Goal: Task Accomplishment & Management: Manage account settings

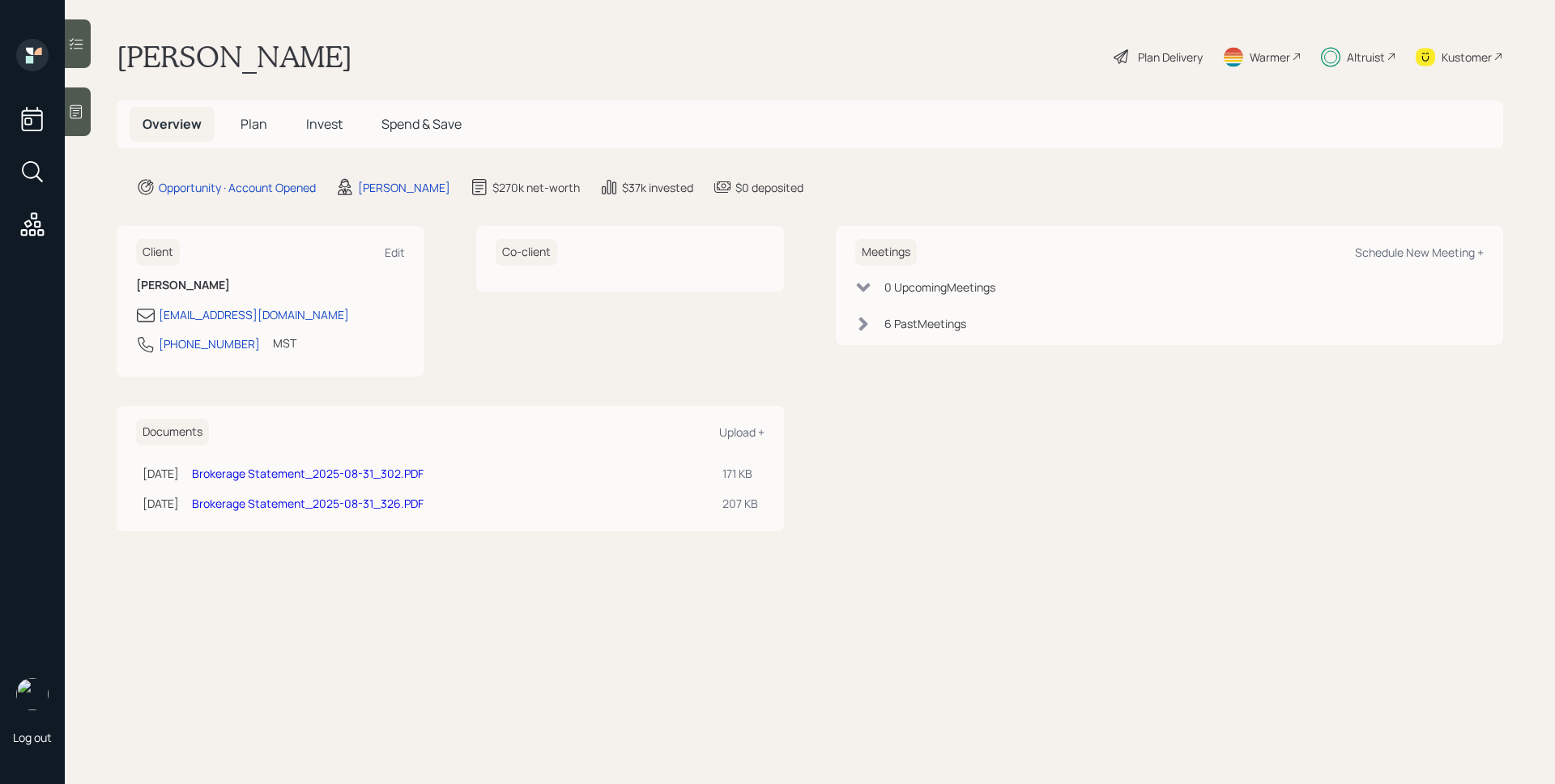
click at [1368, 44] on div "Altruist" at bounding box center [1359, 56] width 75 height 35
click at [252, 122] on span "Plan" at bounding box center [254, 123] width 27 height 18
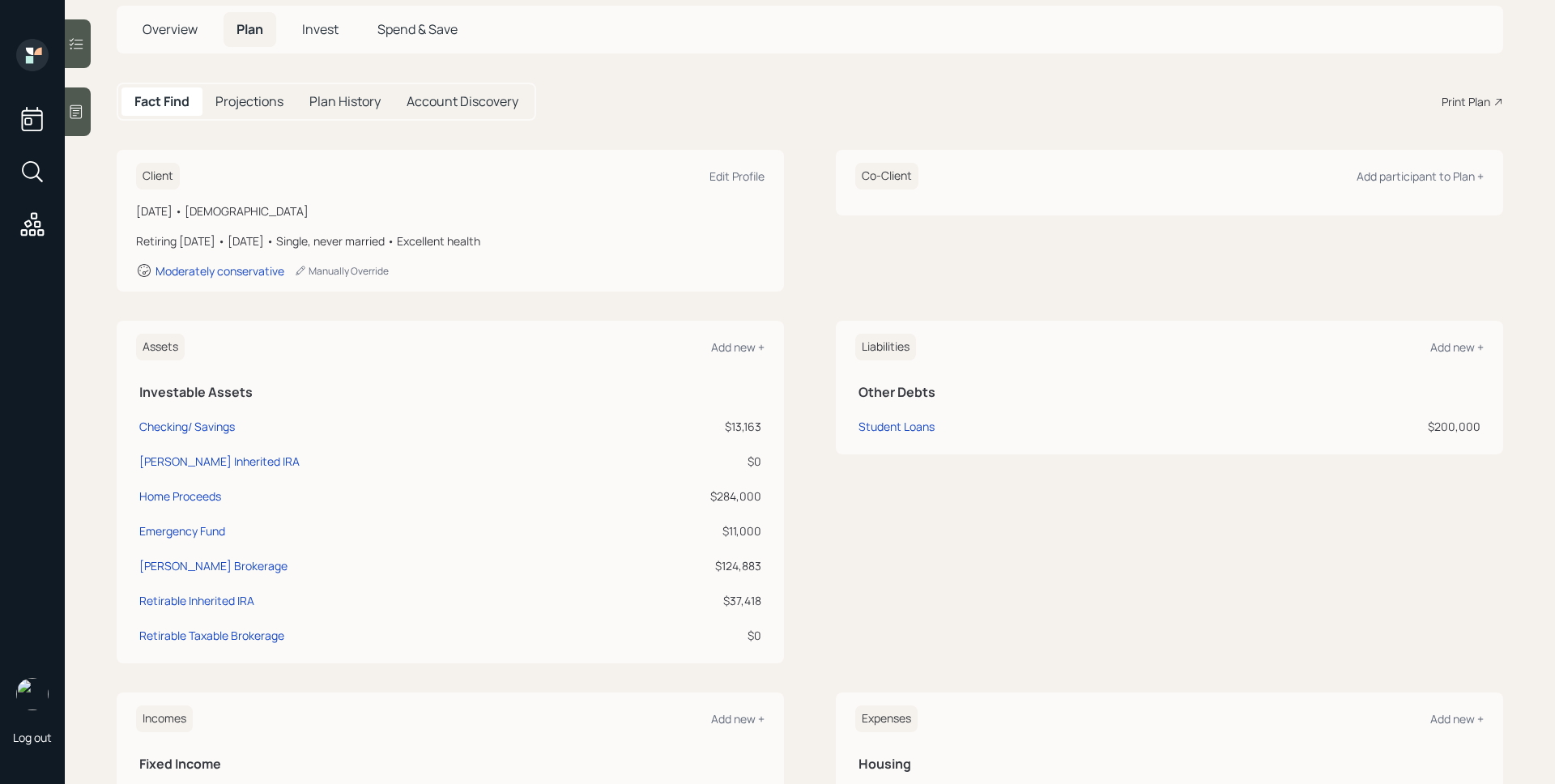
scroll to position [88, 0]
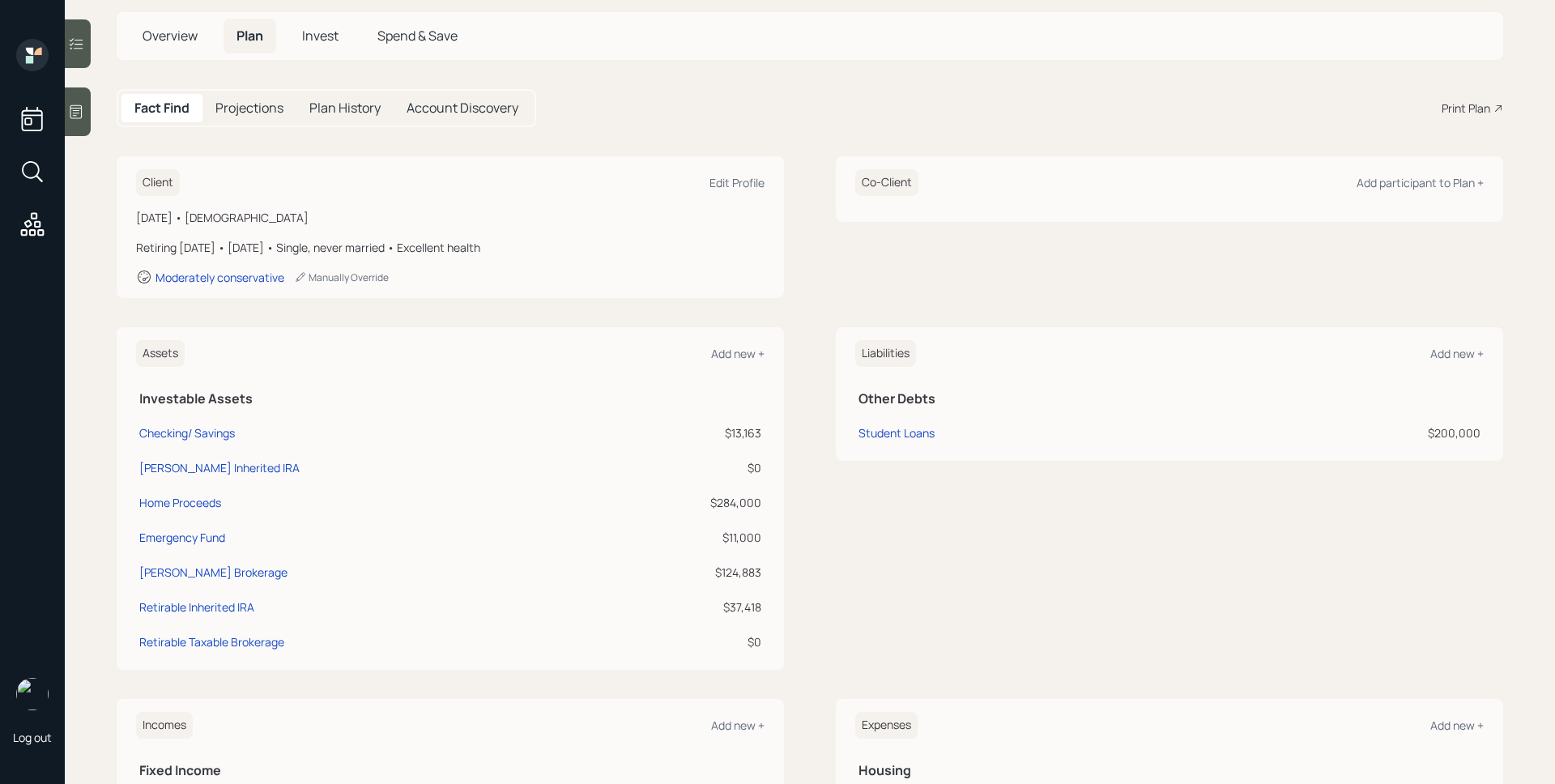
click at [327, 35] on span "Invest" at bounding box center [320, 35] width 36 height 18
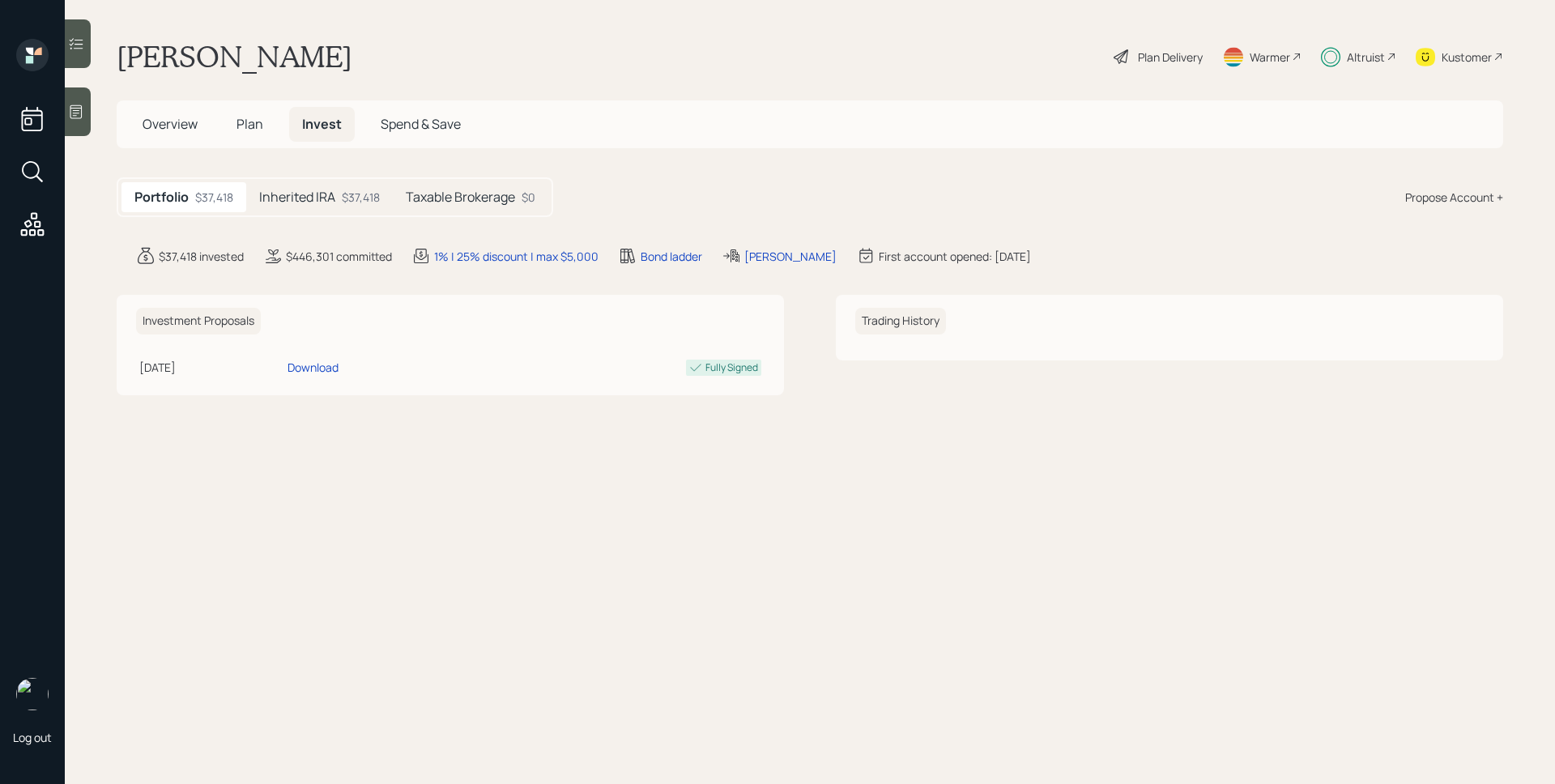
click at [473, 199] on h5 "Taxable Brokerage" at bounding box center [460, 197] width 109 height 15
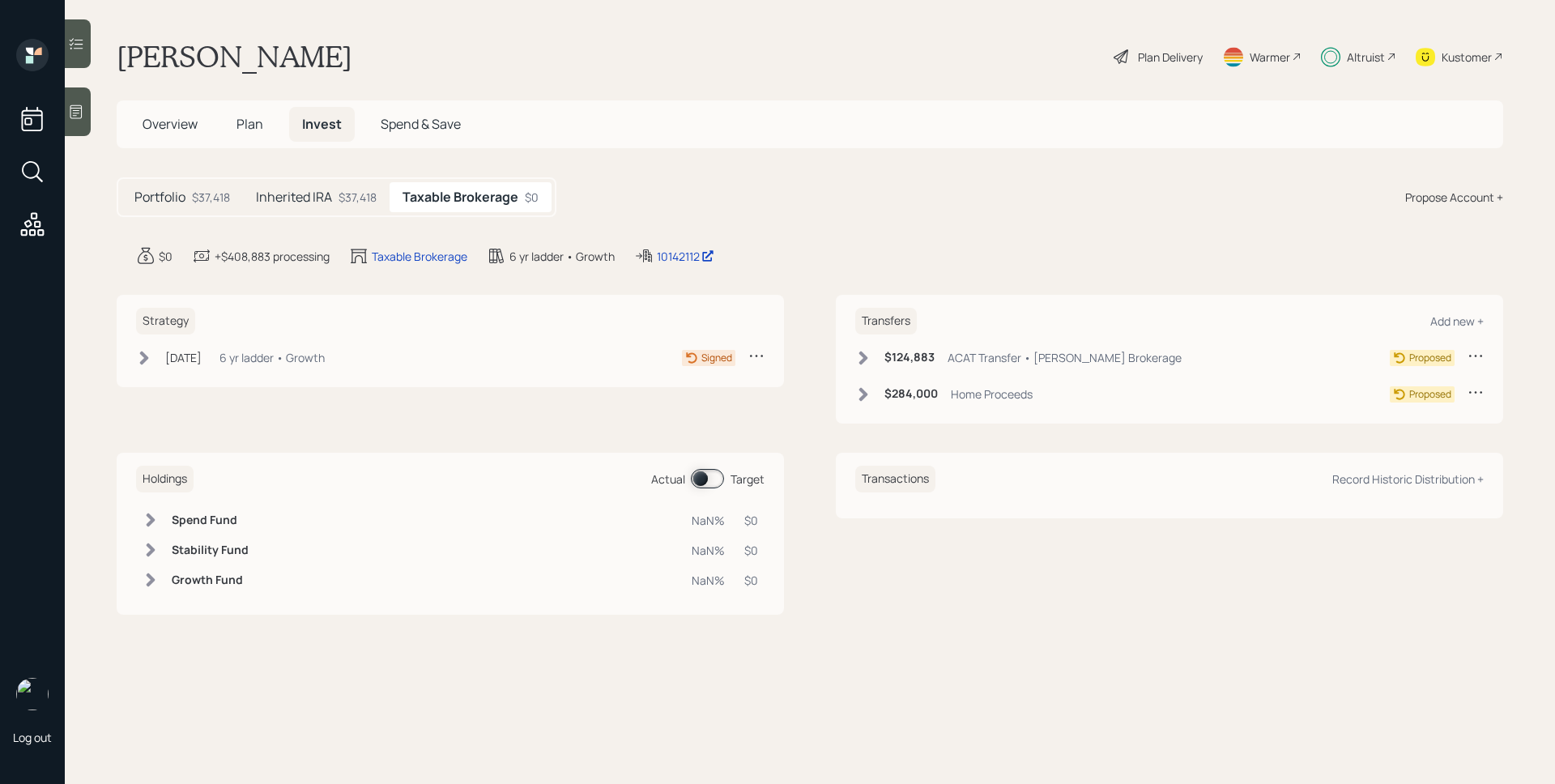
click at [252, 356] on div "6 yr ladder • Growth" at bounding box center [273, 357] width 106 height 17
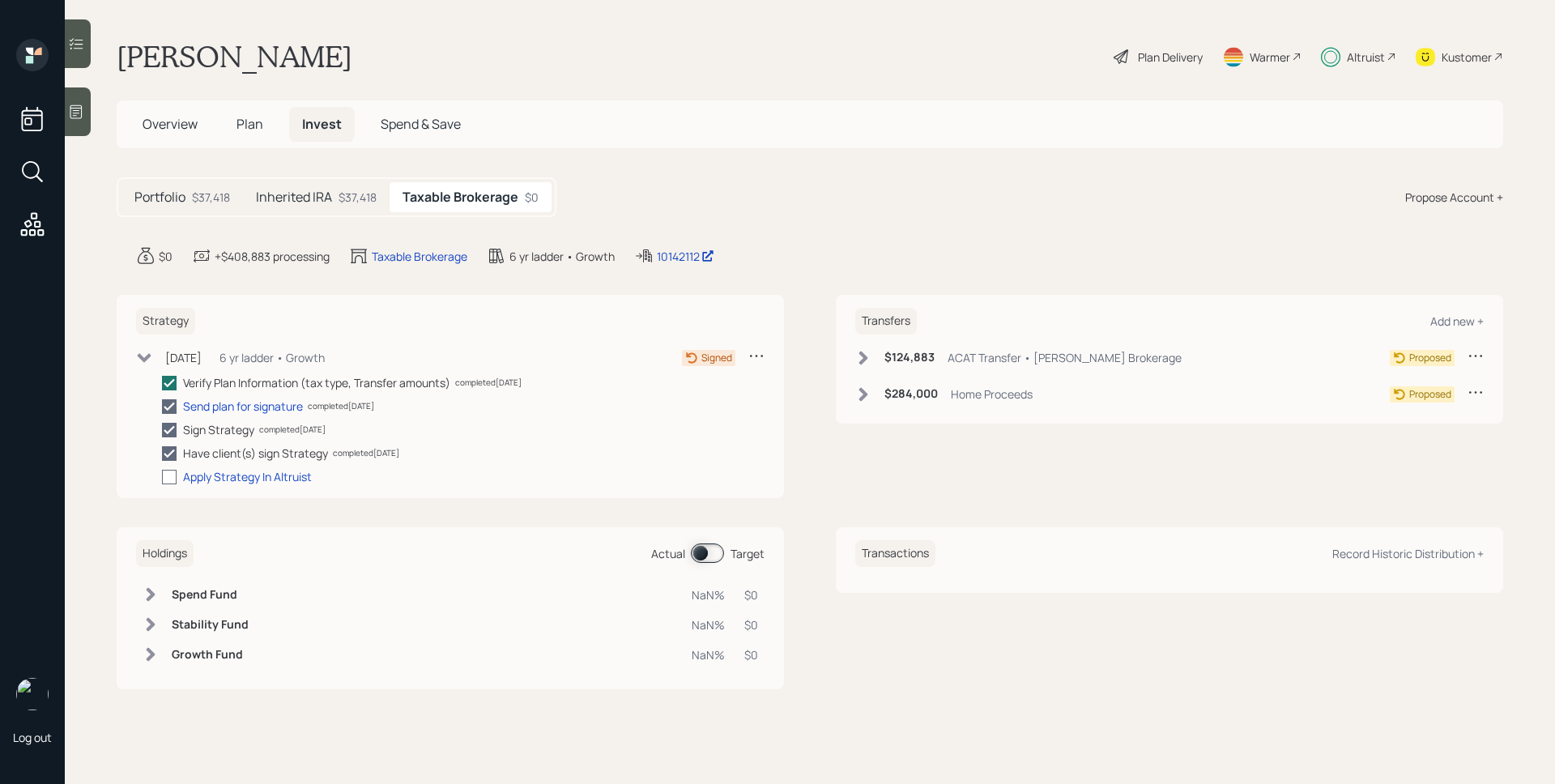
click at [165, 472] on div at bounding box center [169, 476] width 14 height 14
click at [162, 476] on input "checkbox" at bounding box center [161, 476] width 1 height 1
checkbox input "true"
click at [268, 129] on h5 "Plan" at bounding box center [249, 124] width 53 height 35
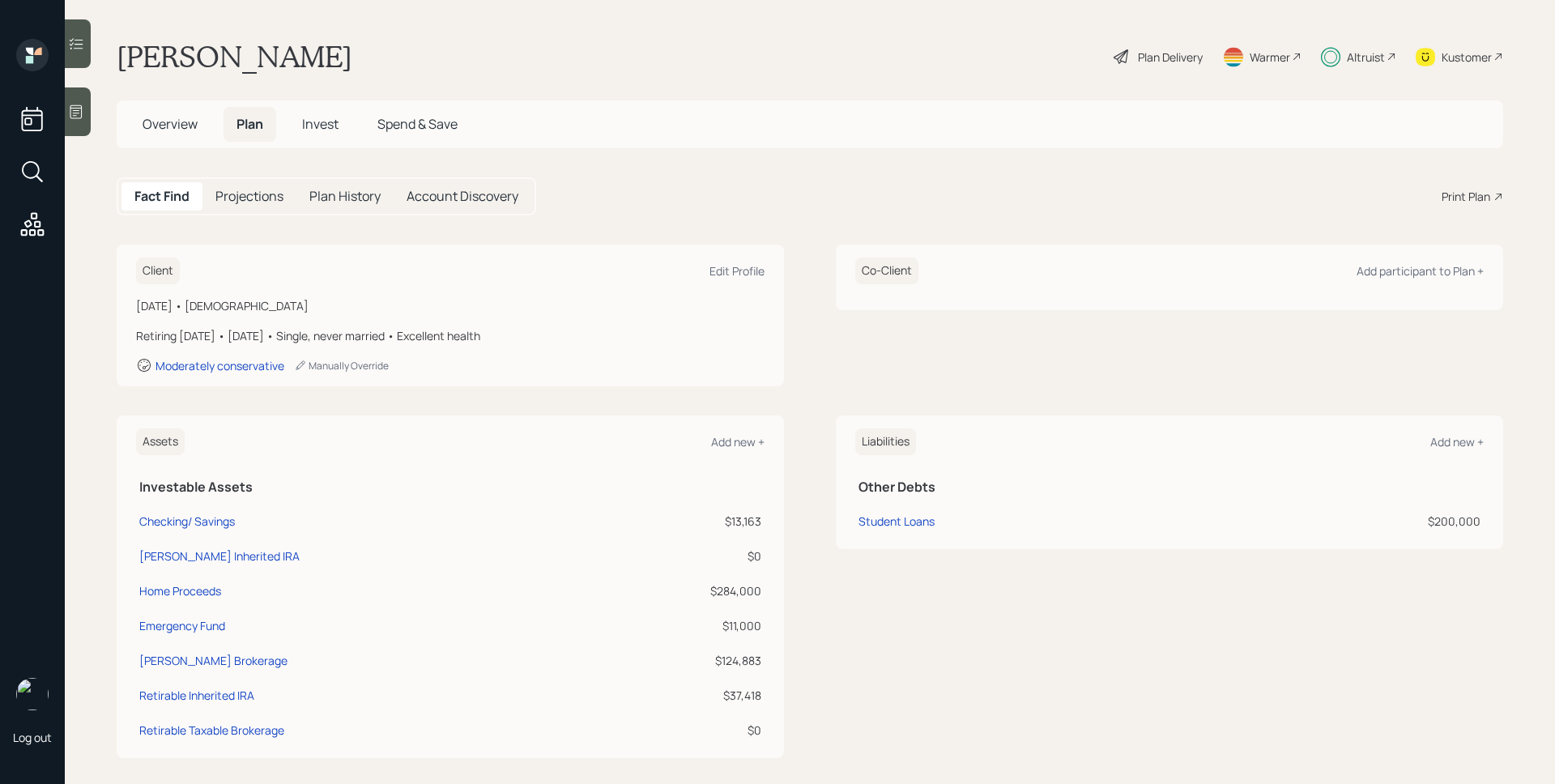
click at [1152, 60] on div "Plan Delivery" at bounding box center [1169, 57] width 65 height 17
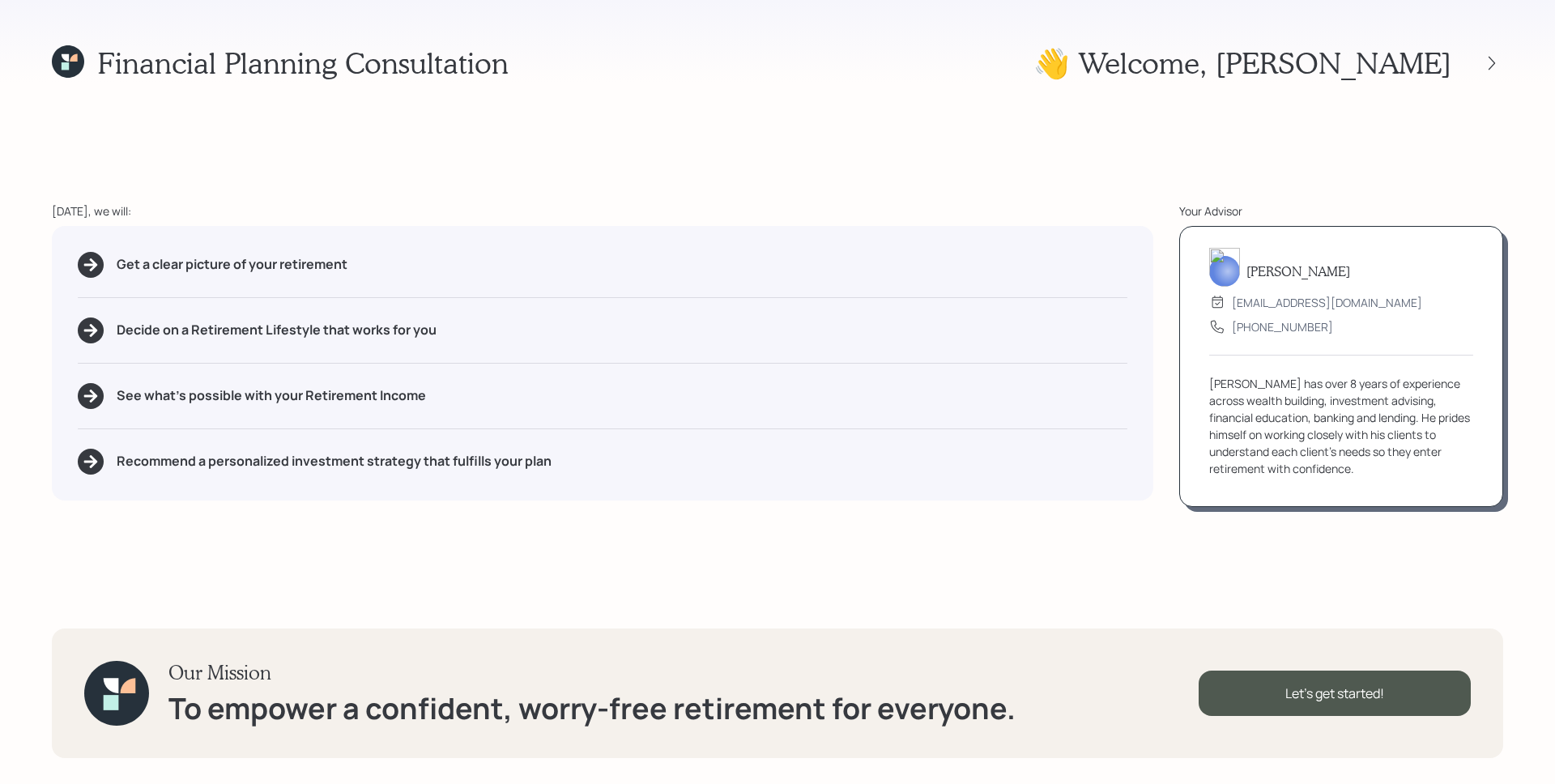
click at [1476, 64] on div at bounding box center [1477, 63] width 52 height 23
click at [1482, 60] on div at bounding box center [1491, 63] width 23 height 23
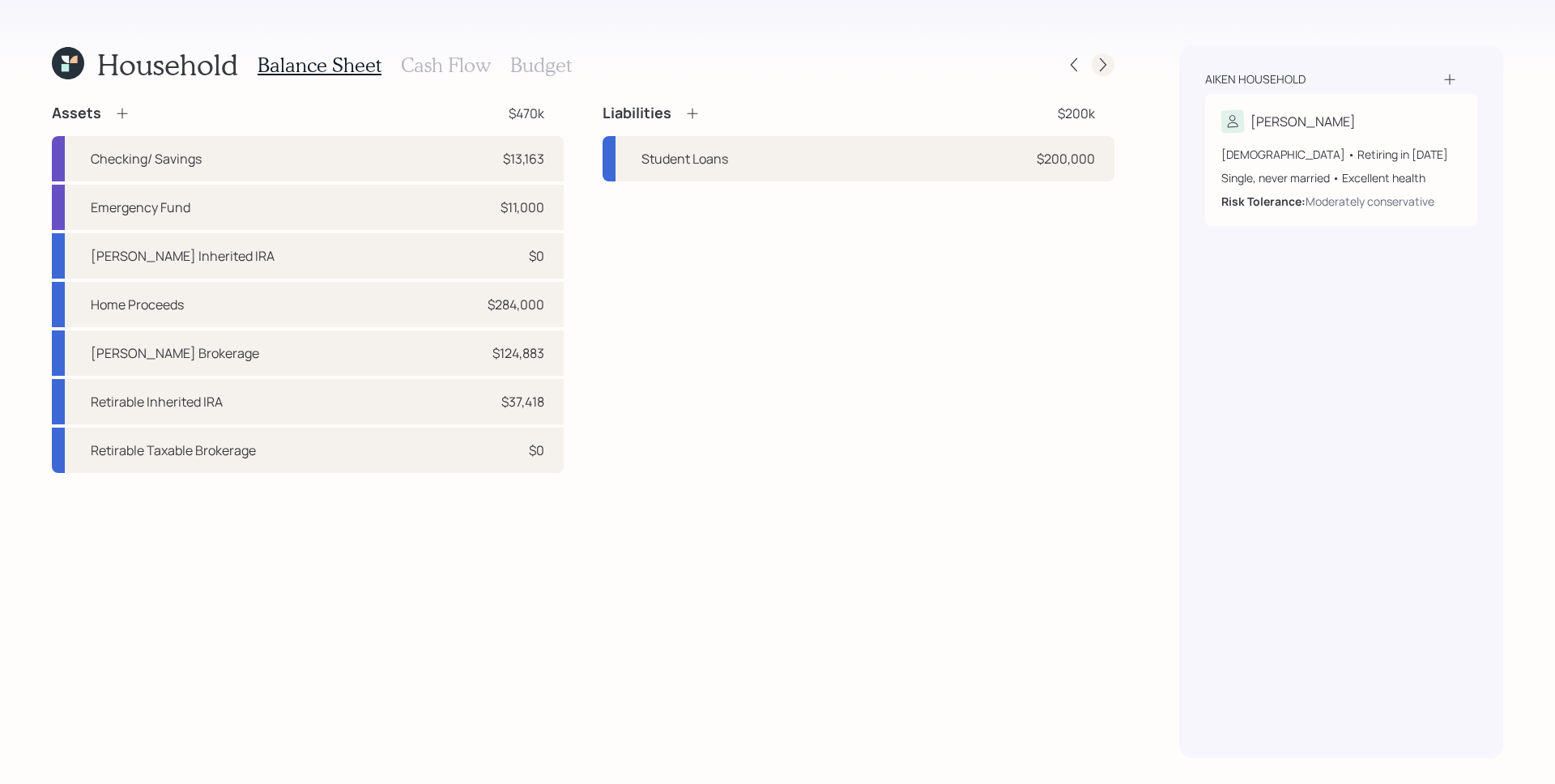
click at [1111, 66] on div at bounding box center [1102, 65] width 23 height 23
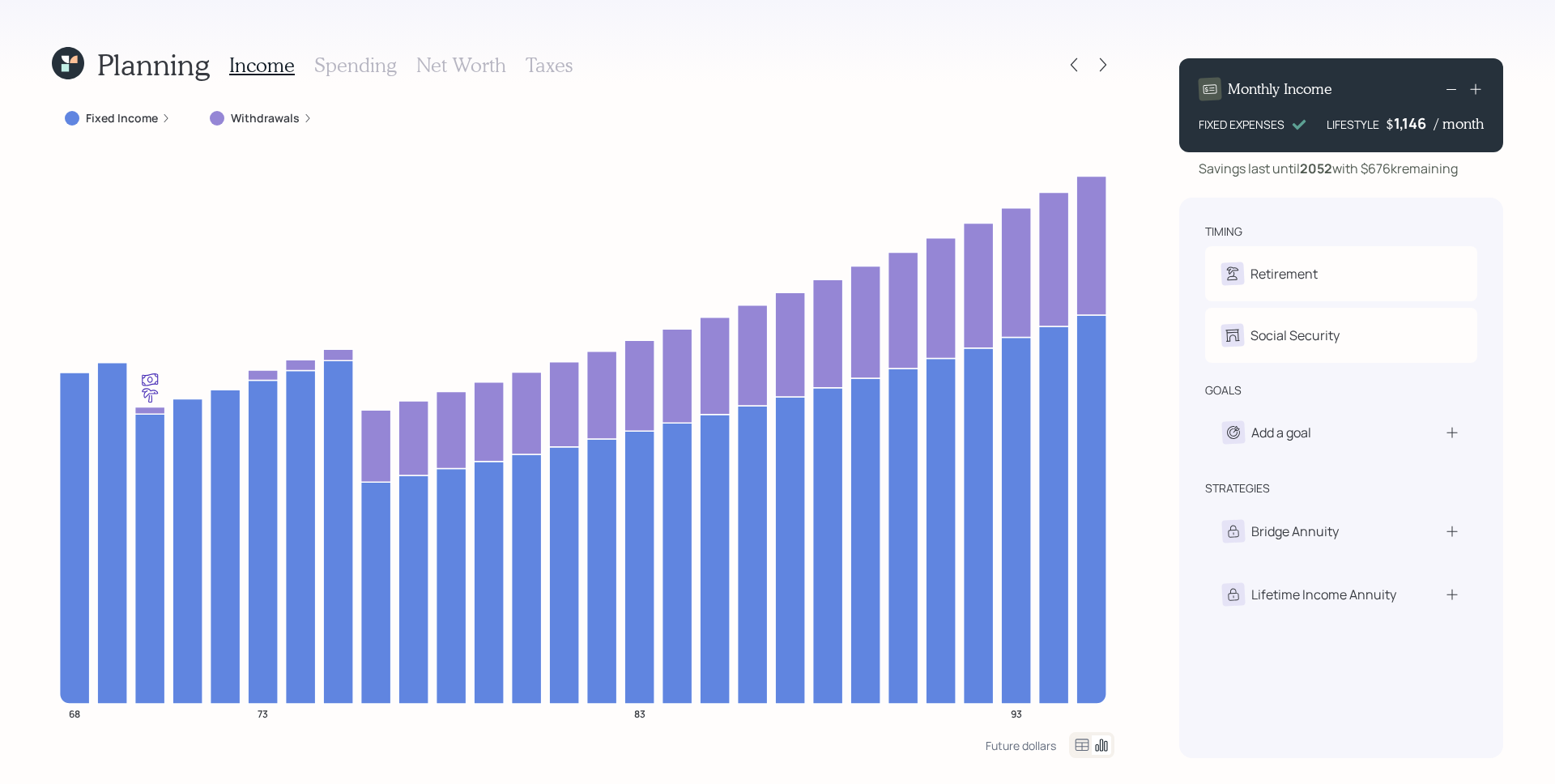
click at [303, 120] on icon at bounding box center [308, 118] width 10 height 10
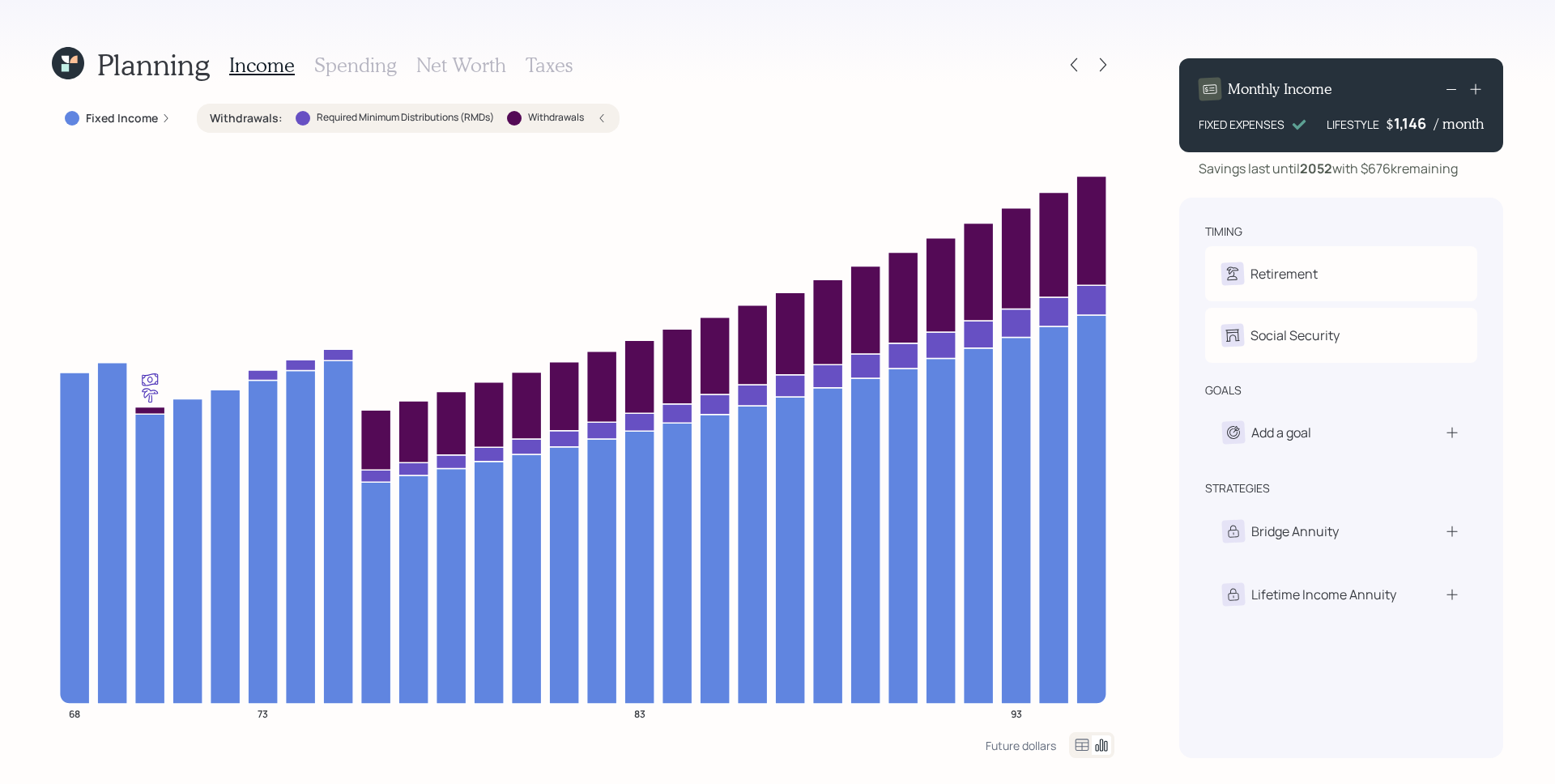
click at [606, 118] on icon at bounding box center [602, 118] width 10 height 10
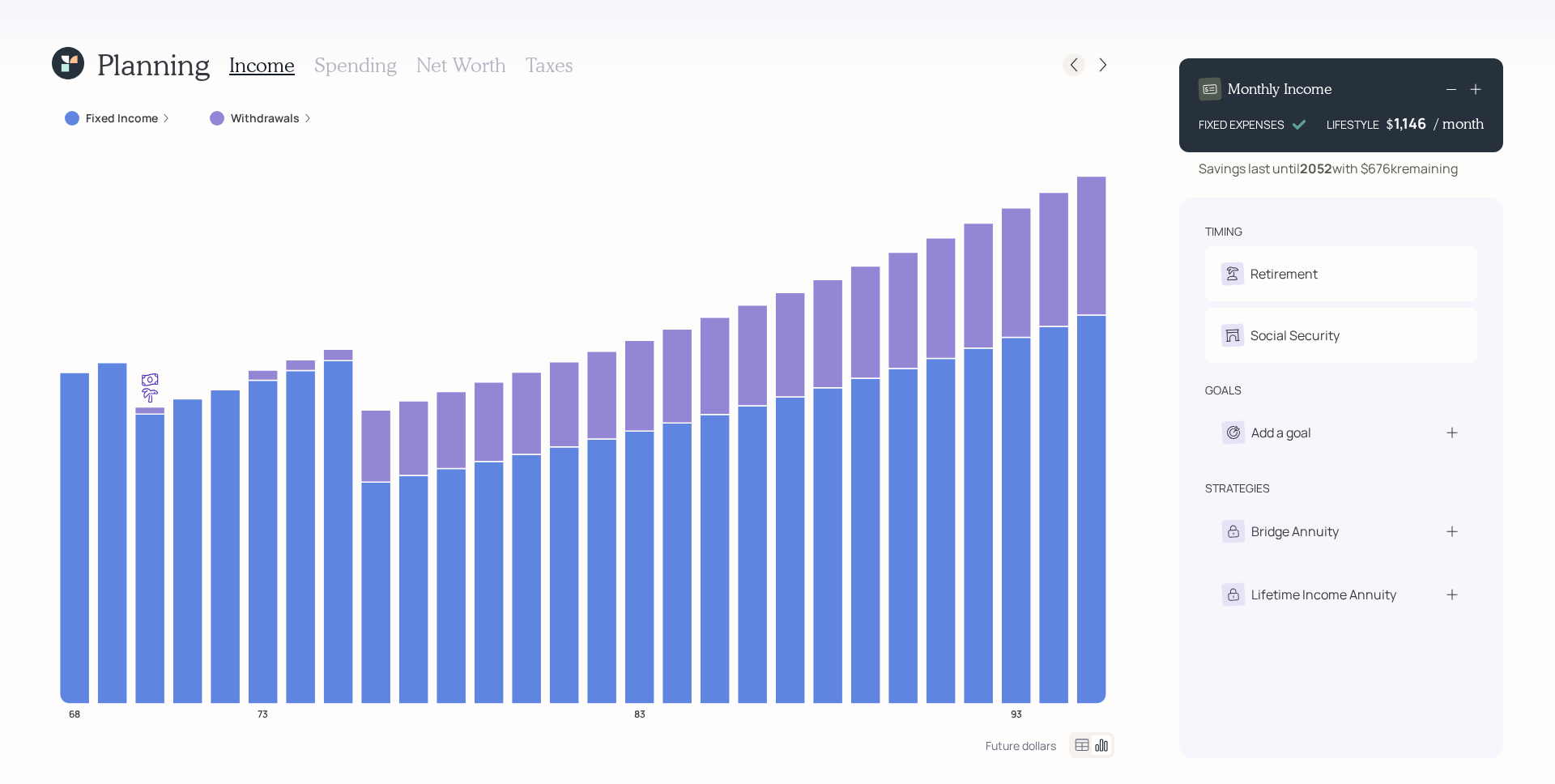
click at [1074, 65] on icon at bounding box center [1073, 65] width 16 height 16
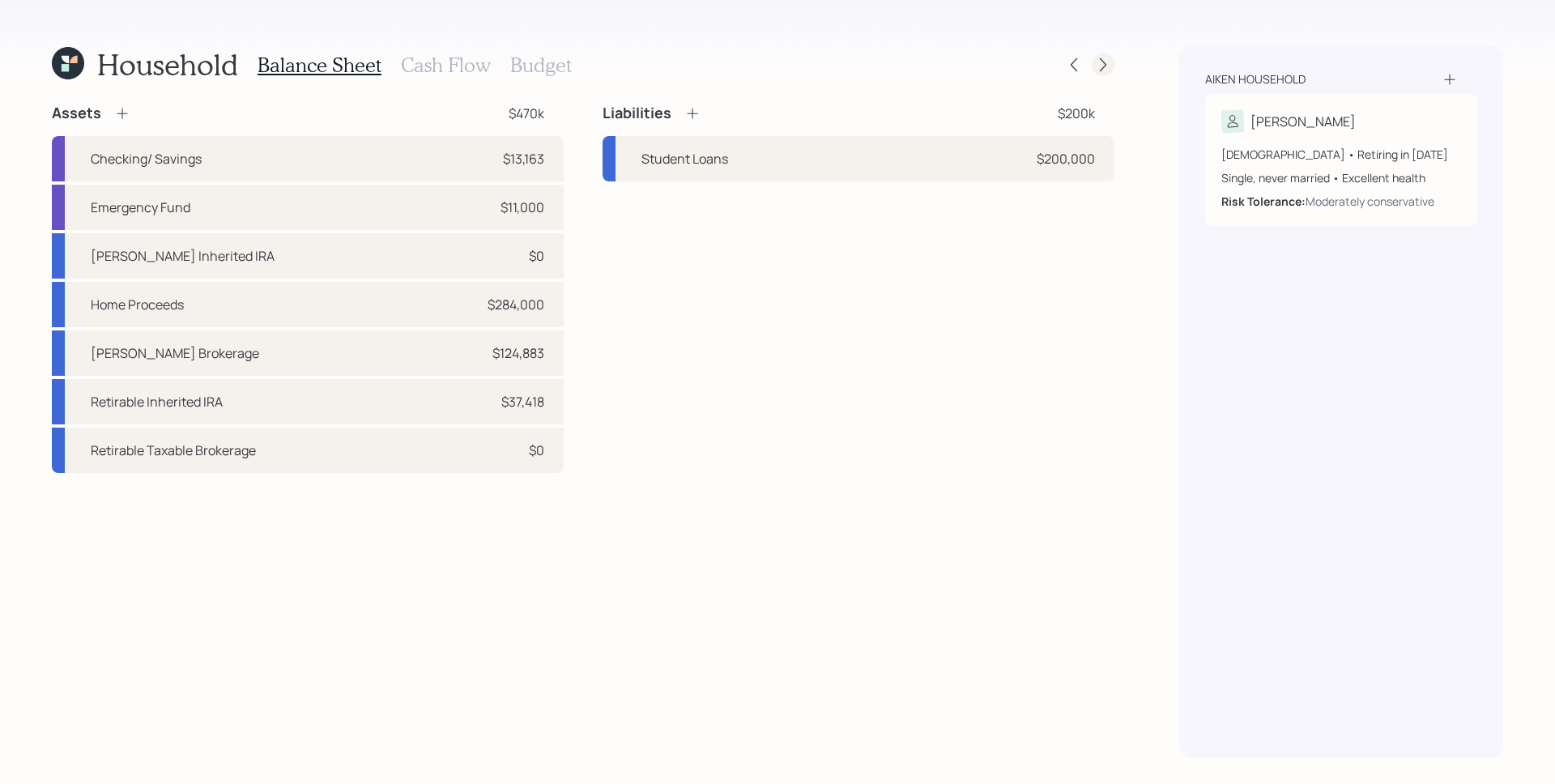
click at [1101, 72] on icon at bounding box center [1102, 65] width 16 height 16
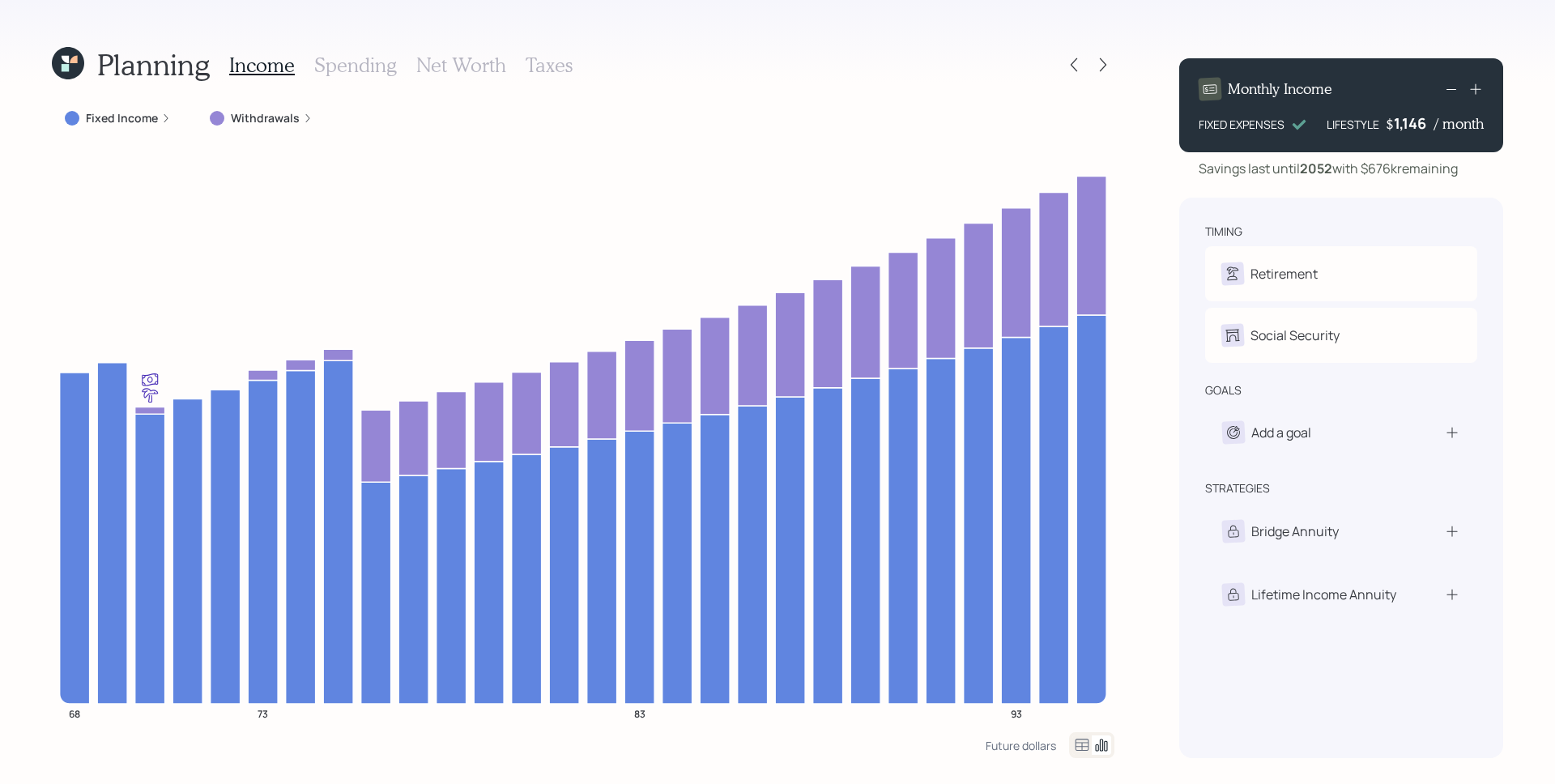
click at [156, 119] on div "Fixed Income" at bounding box center [117, 117] width 106 height 16
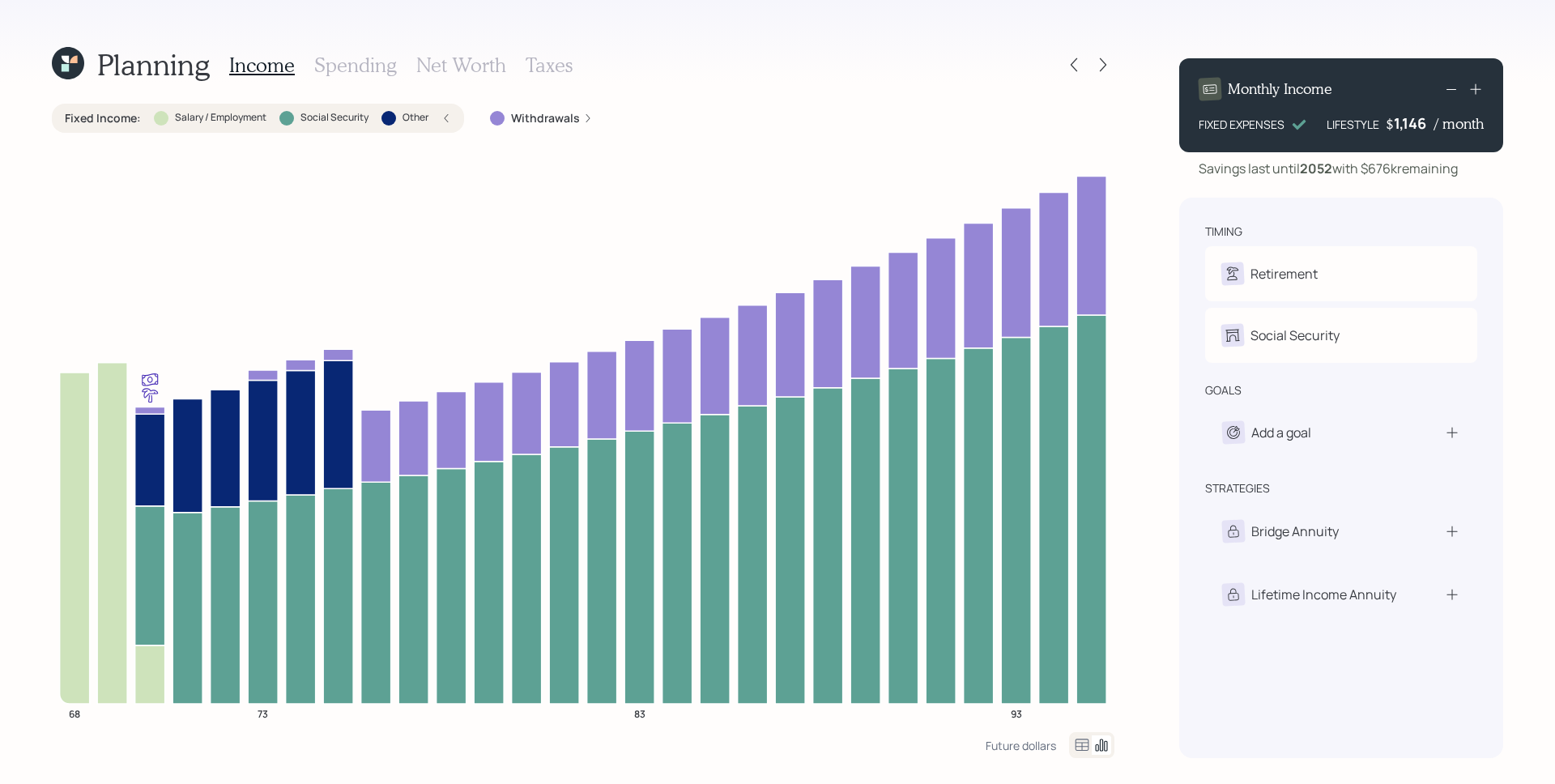
click at [575, 120] on label "Withdrawals" at bounding box center [545, 117] width 69 height 16
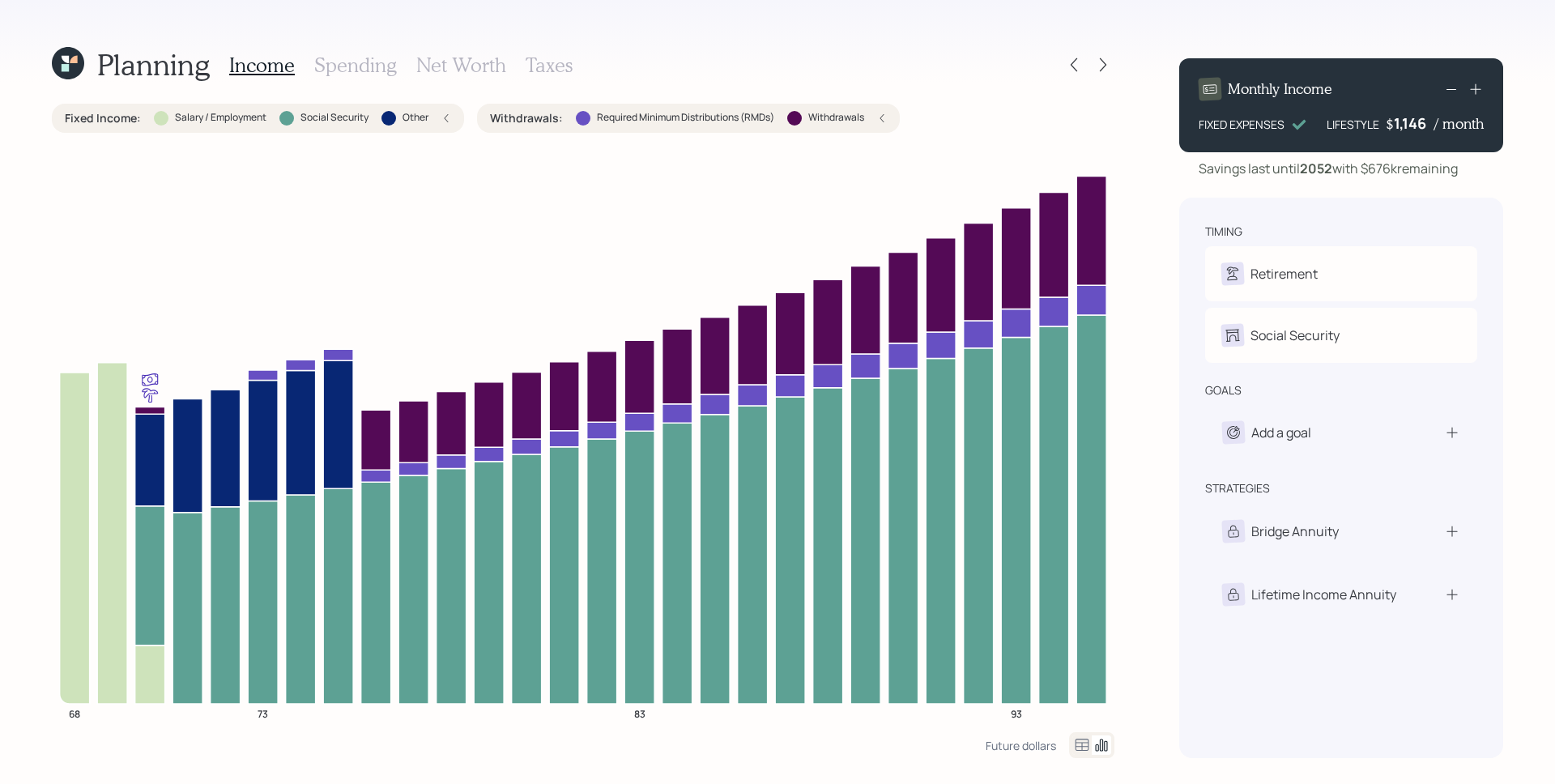
click at [878, 120] on div "Withdrawals : Required Minimum Distributions (RMDs) Withdrawals" at bounding box center [688, 117] width 397 height 16
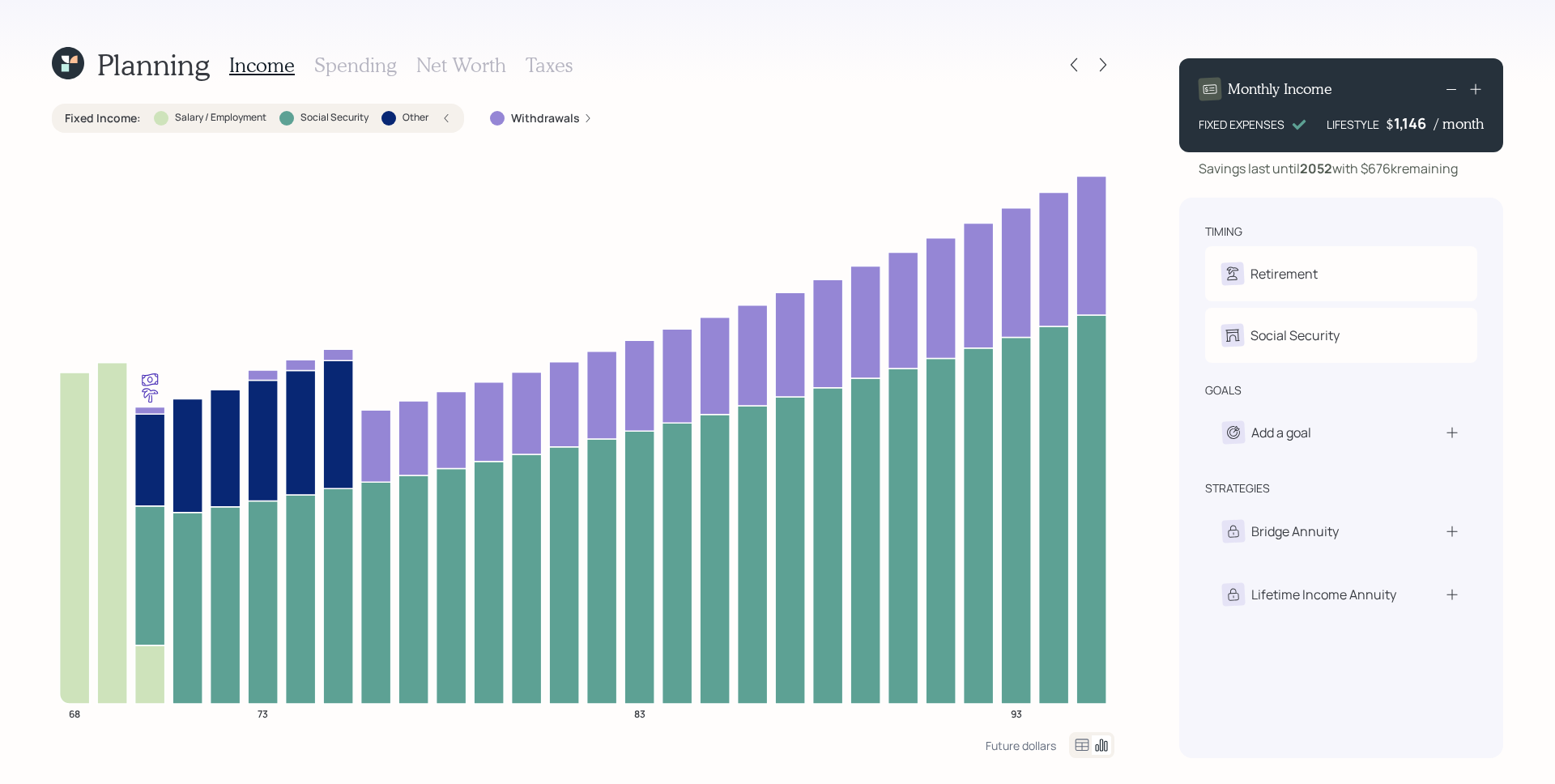
click at [361, 70] on h3 "Spending" at bounding box center [356, 65] width 82 height 23
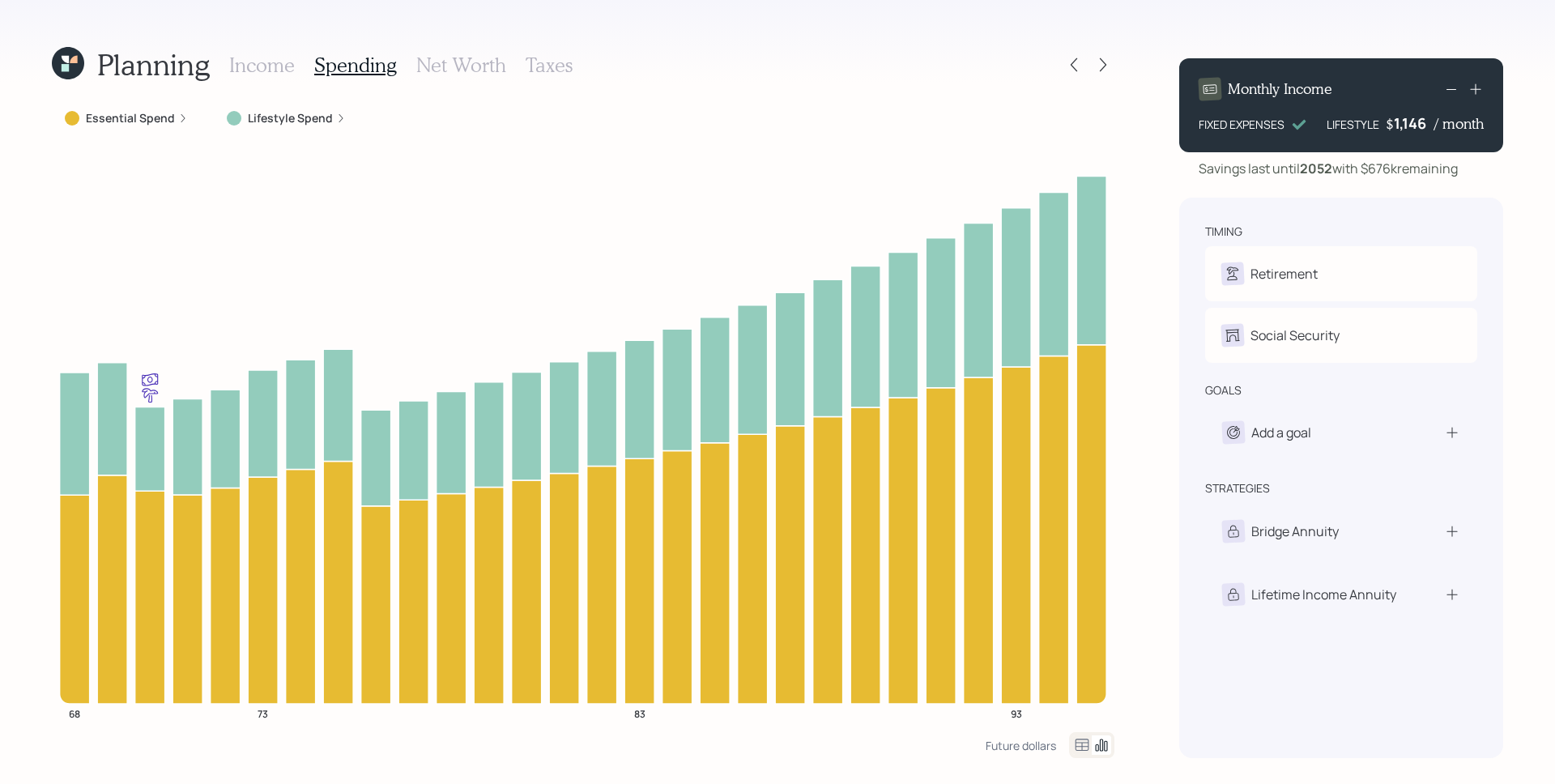
click at [175, 124] on div "Essential Spend" at bounding box center [126, 117] width 123 height 16
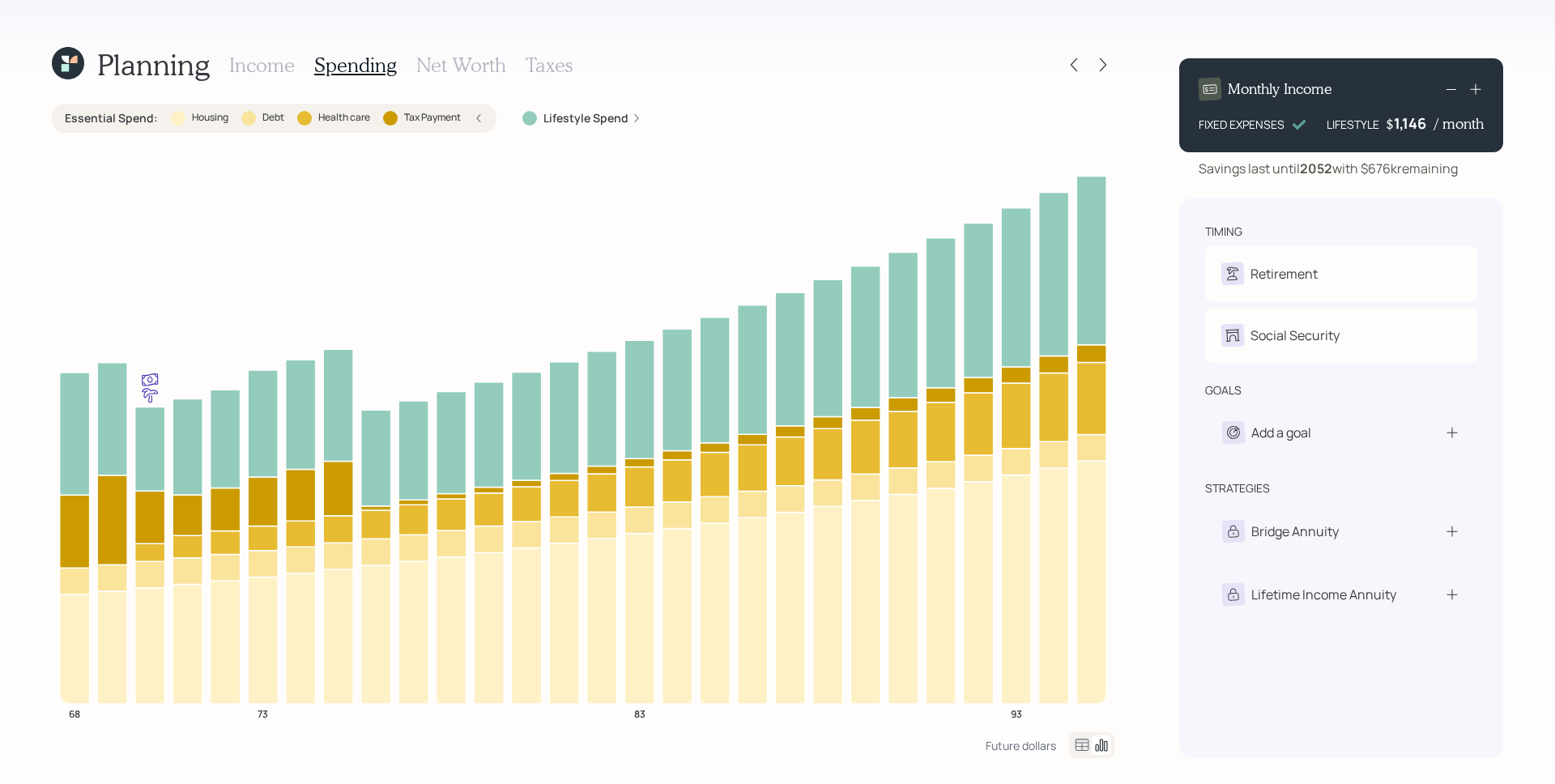
click at [487, 118] on div "Essential Spend : Housing Debt Health care Tax Payment" at bounding box center [274, 118] width 445 height 29
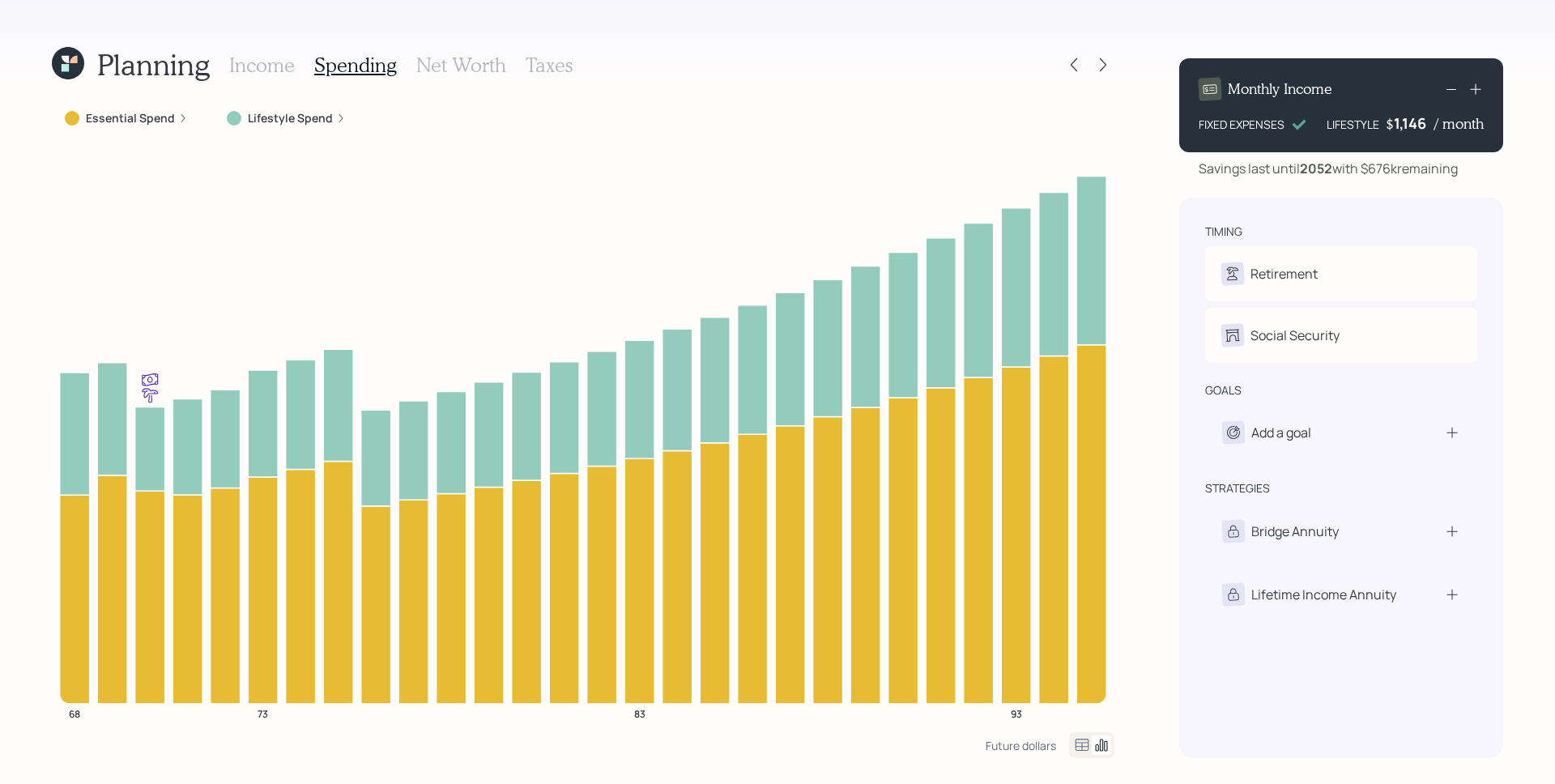
click at [250, 60] on h3 "Income" at bounding box center [262, 65] width 65 height 23
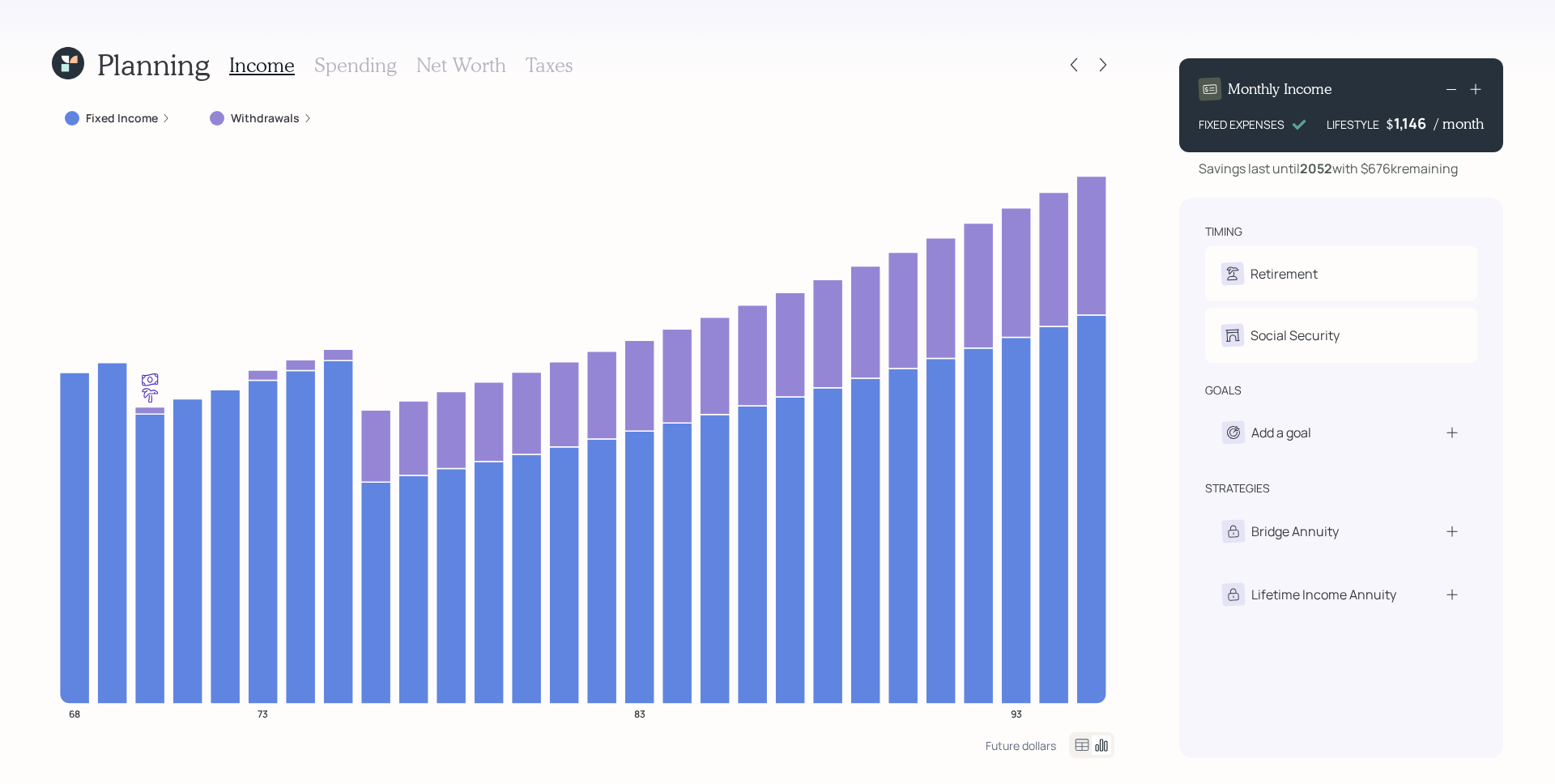
click at [151, 122] on label "Fixed Income" at bounding box center [122, 117] width 72 height 16
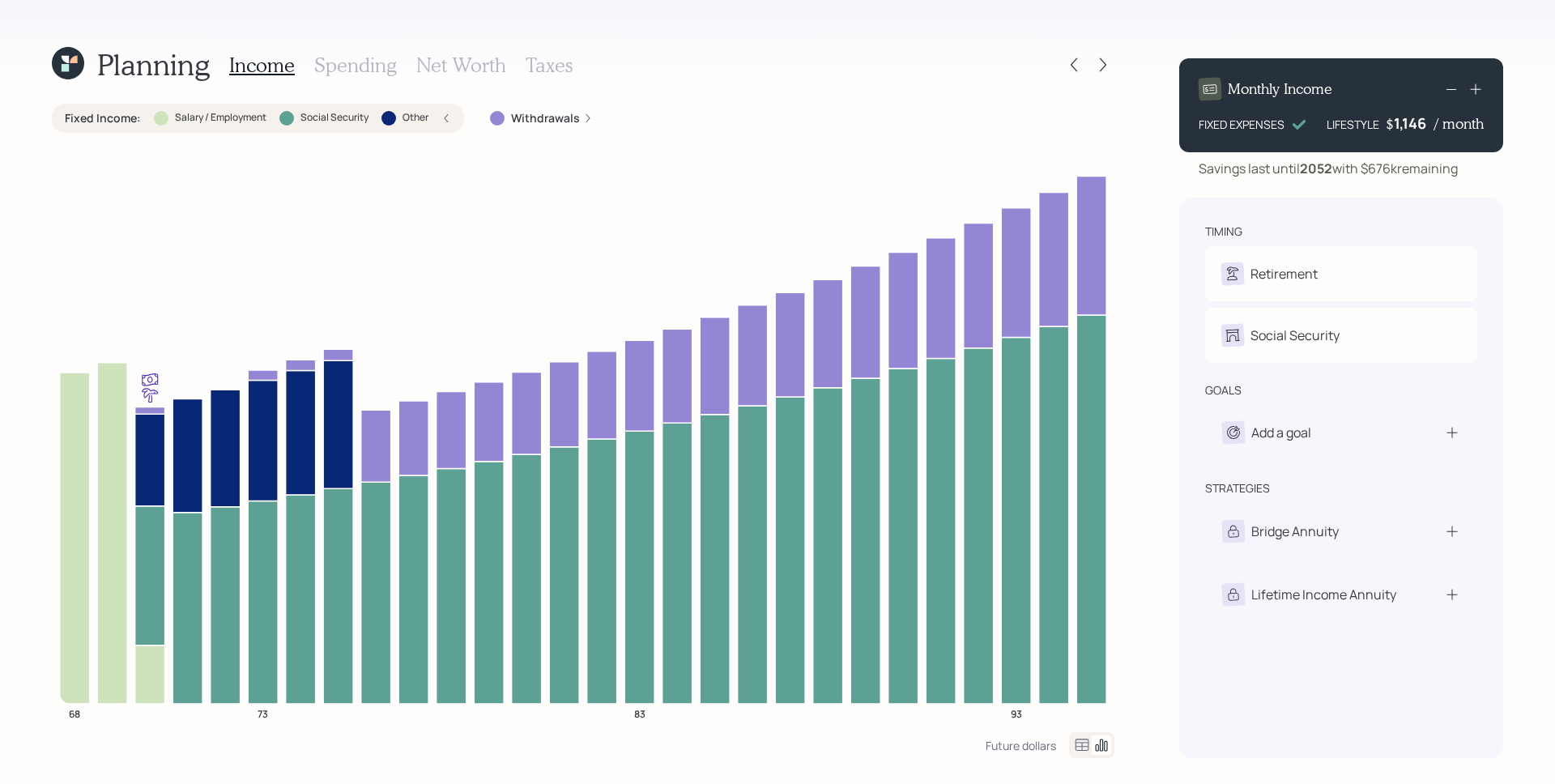
click at [448, 116] on icon at bounding box center [446, 118] width 10 height 10
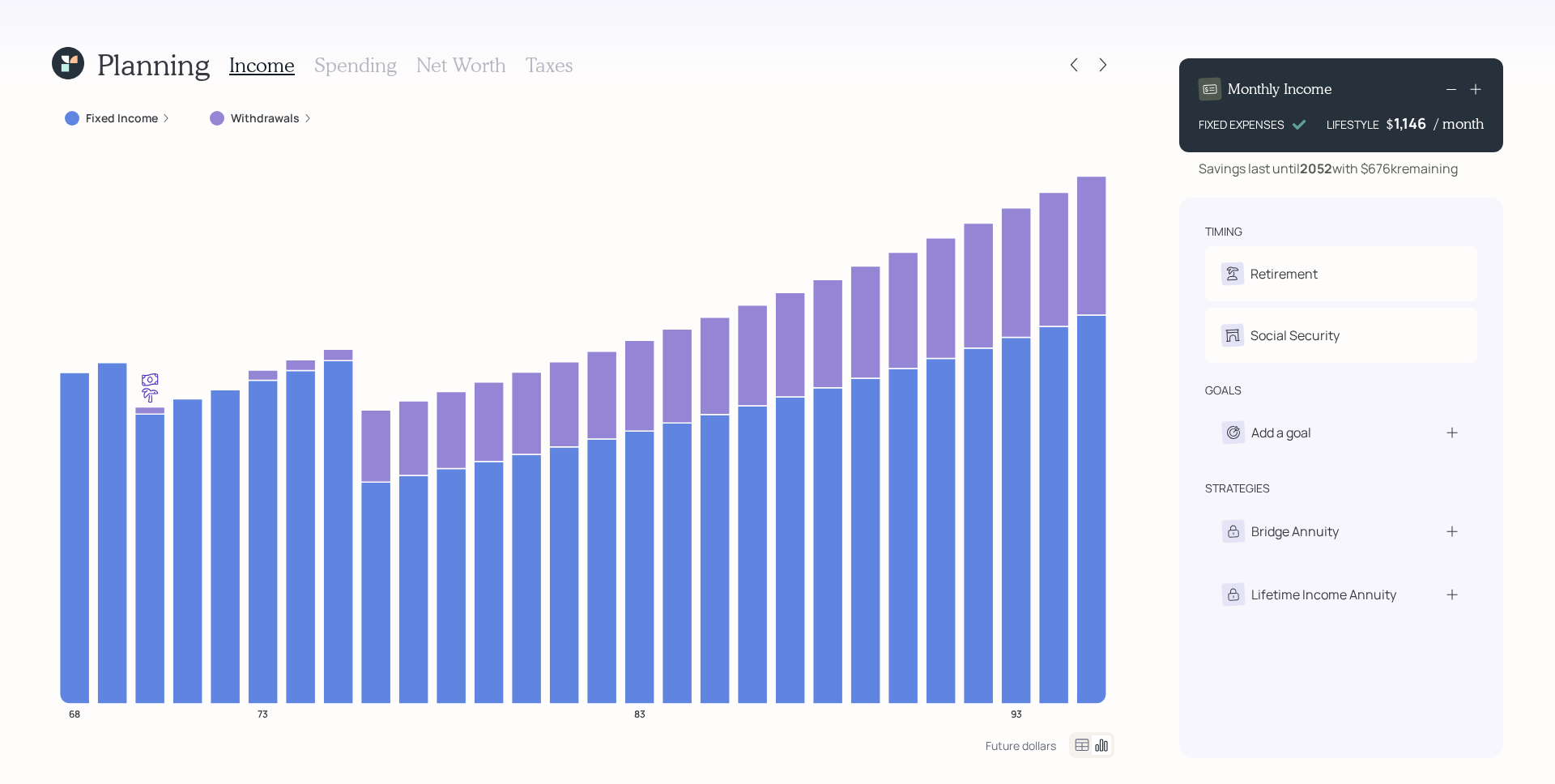
click at [340, 70] on h3 "Spending" at bounding box center [356, 65] width 82 height 23
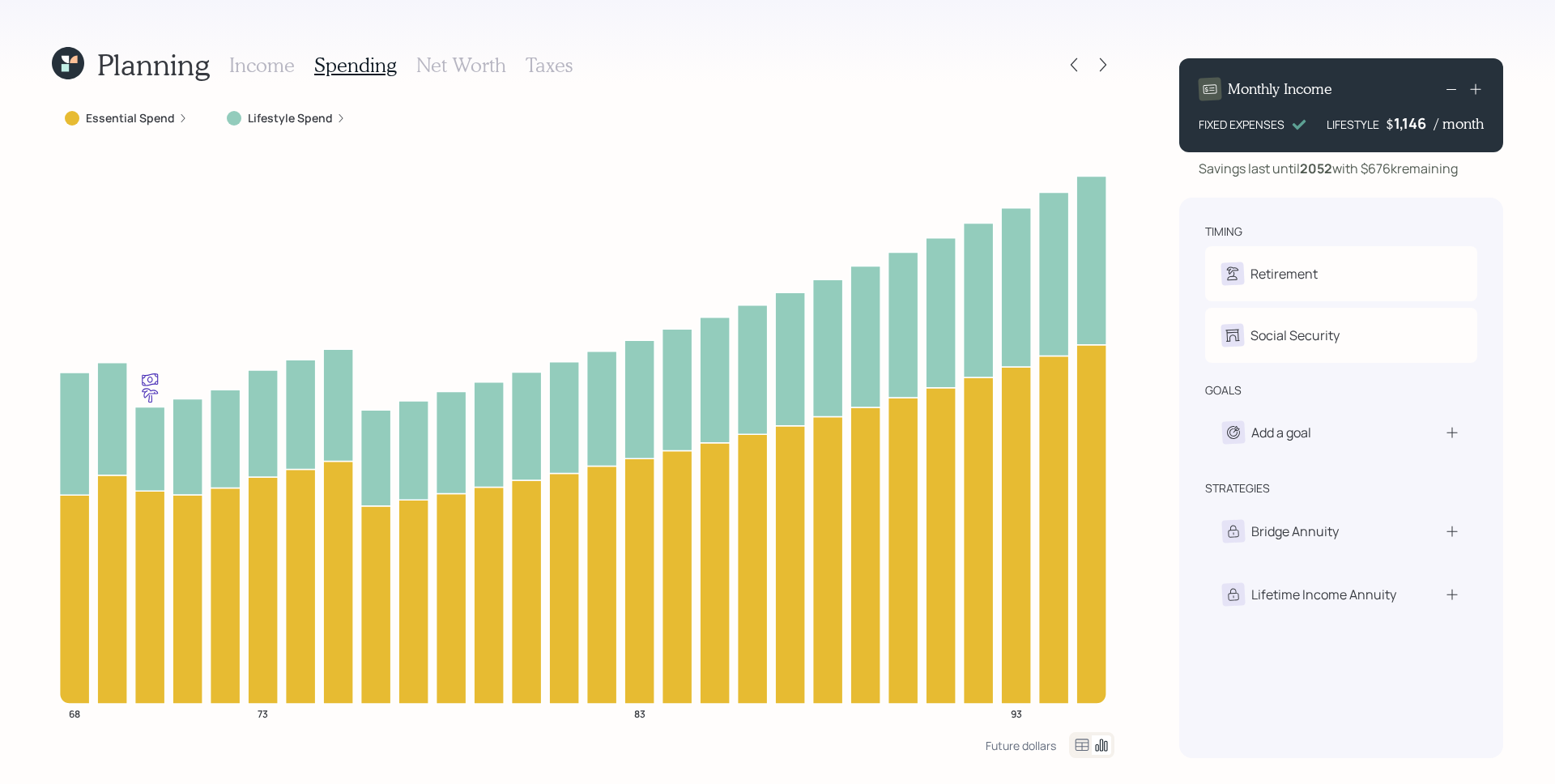
click at [185, 110] on div "Essential Spend" at bounding box center [127, 118] width 149 height 29
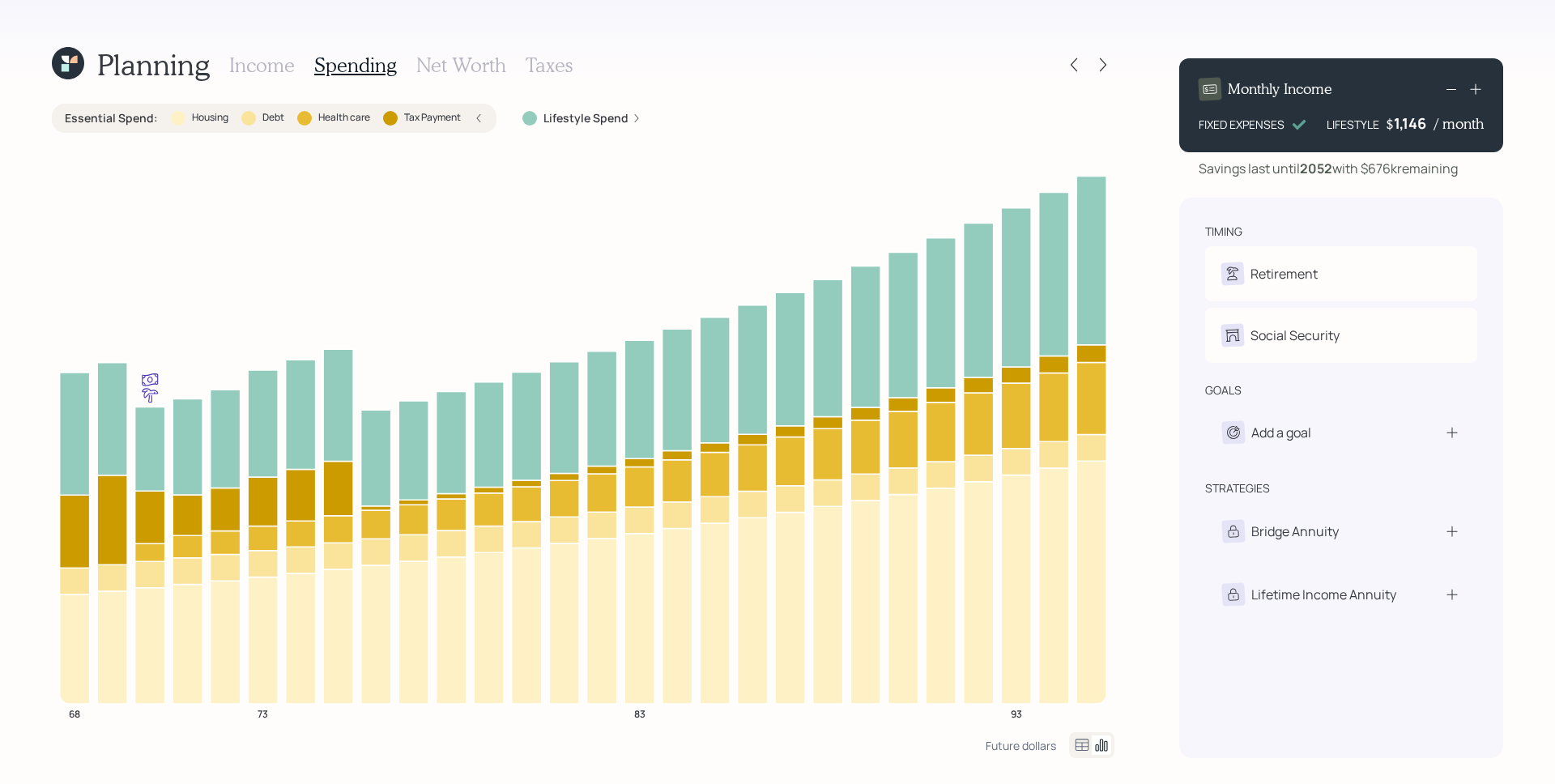
click at [270, 63] on h3 "Income" at bounding box center [262, 65] width 65 height 23
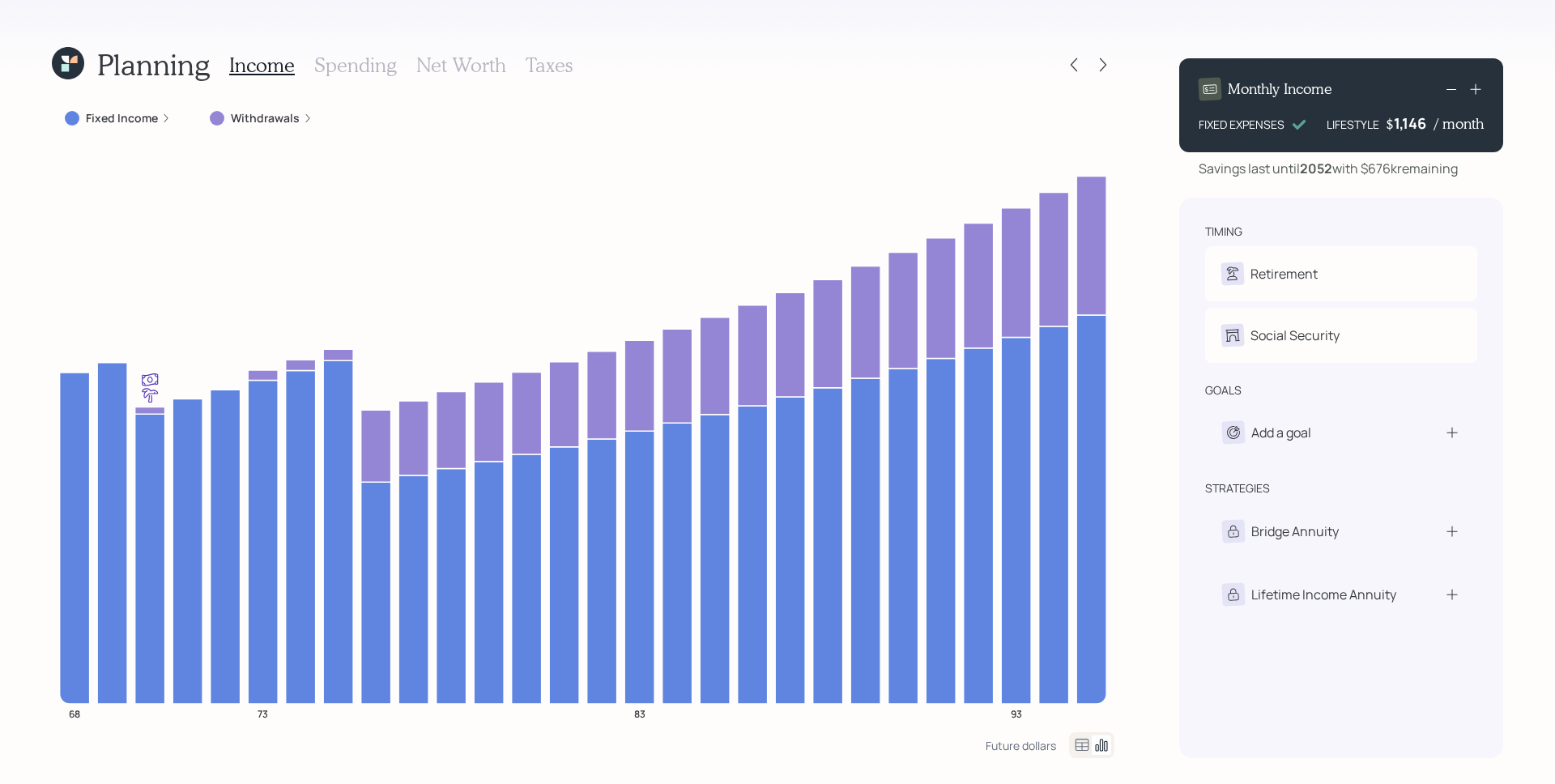
click at [168, 121] on icon at bounding box center [166, 118] width 10 height 10
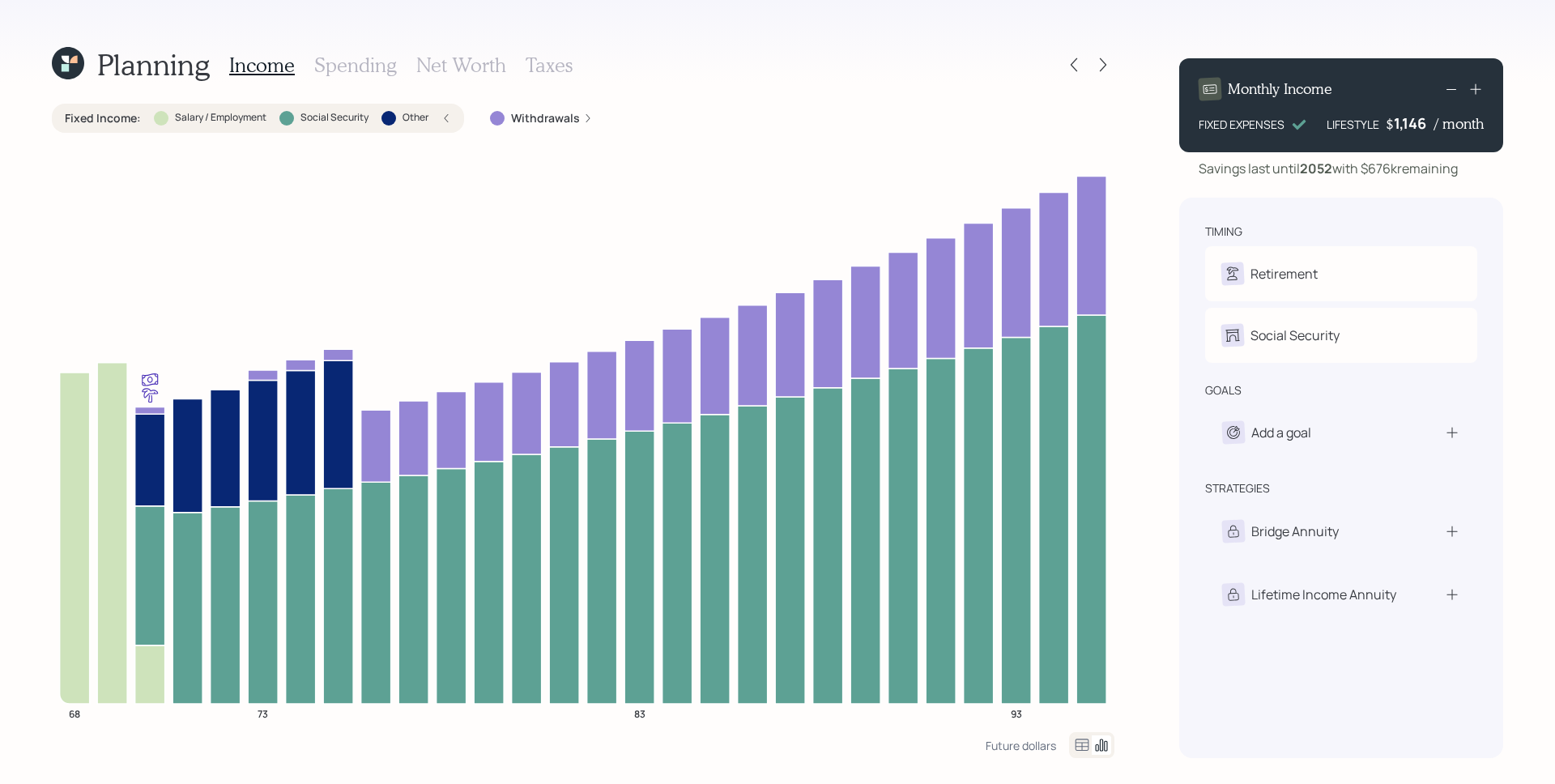
click at [585, 102] on div "Planning Income Spending Net Worth Taxes Fixed Income : Salary / Employment Soc…" at bounding box center [583, 402] width 1063 height 713
click at [587, 112] on div "Withdrawals" at bounding box center [541, 117] width 103 height 16
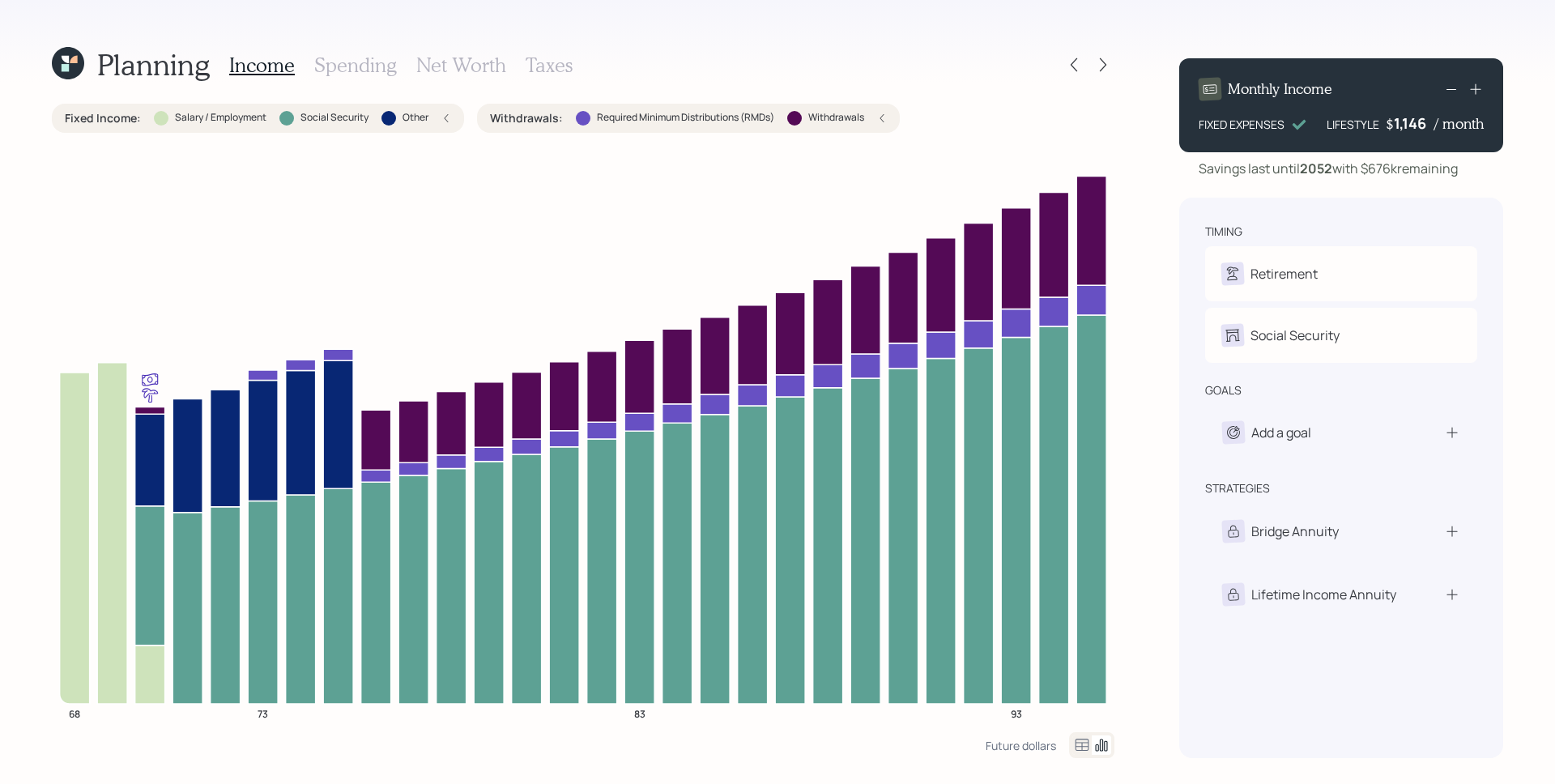
click at [60, 72] on icon at bounding box center [68, 63] width 33 height 33
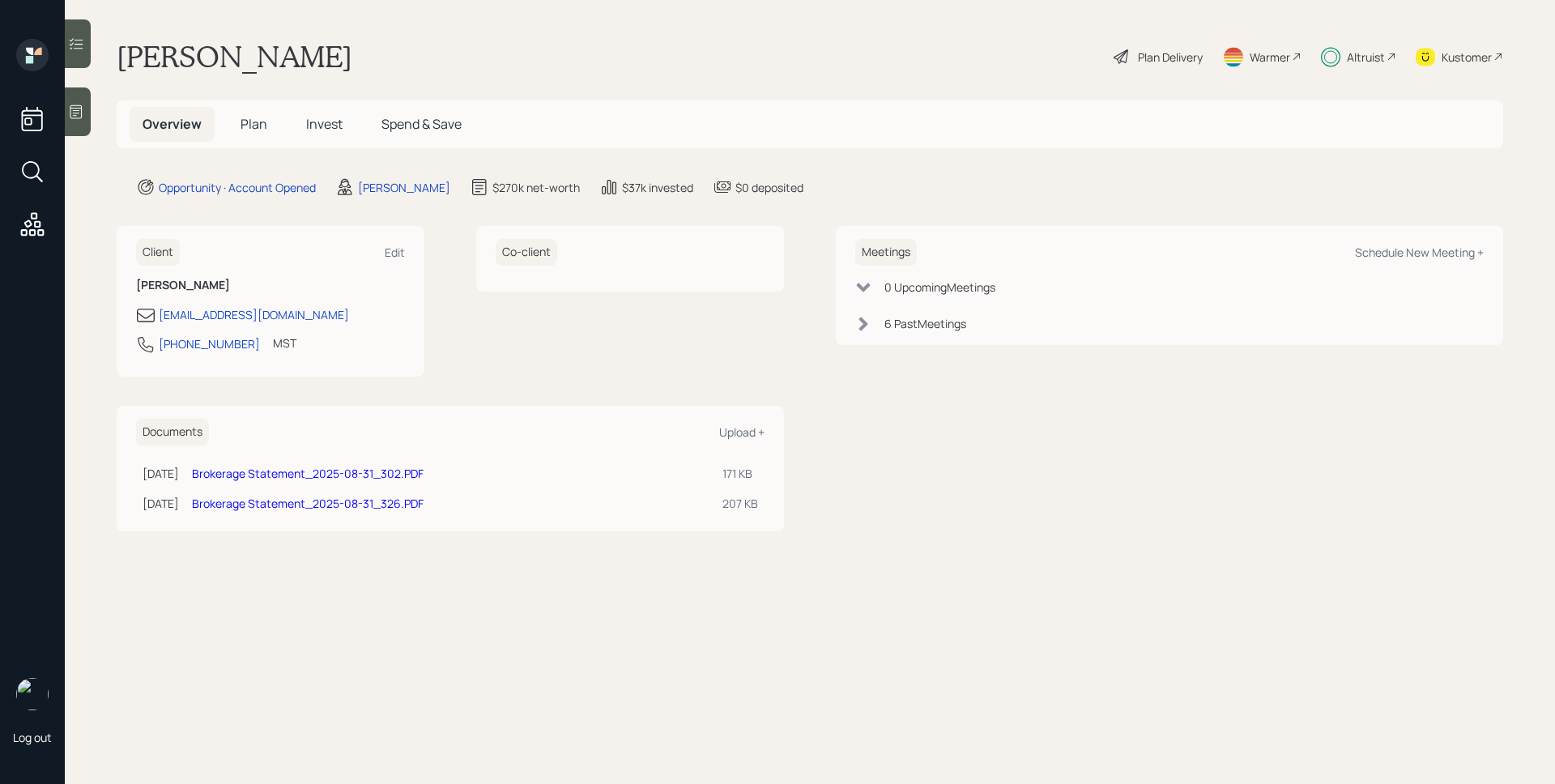
click at [306, 127] on span "Invest" at bounding box center [324, 123] width 36 height 18
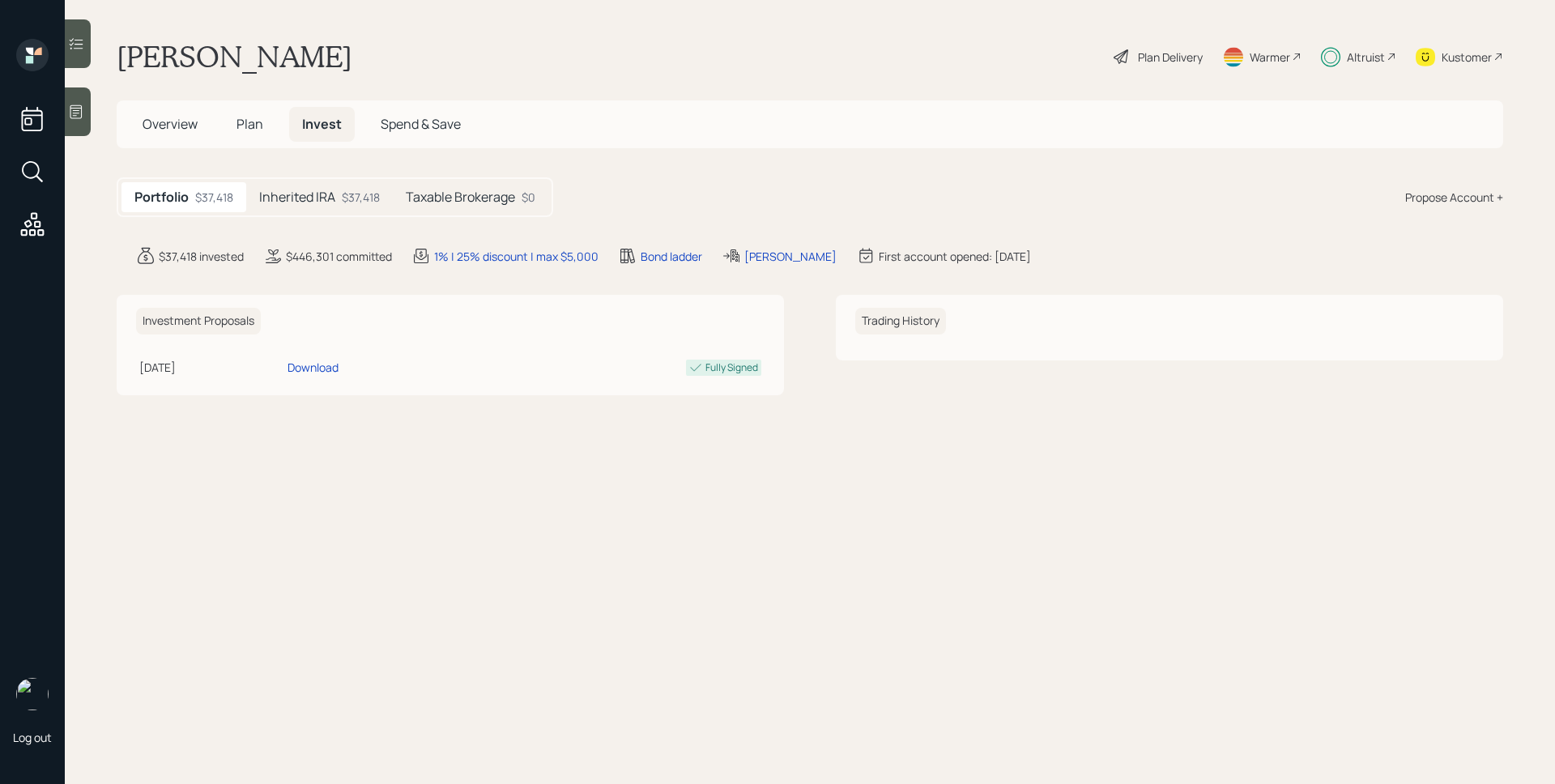
click at [455, 199] on h5 "Taxable Brokerage" at bounding box center [460, 197] width 109 height 15
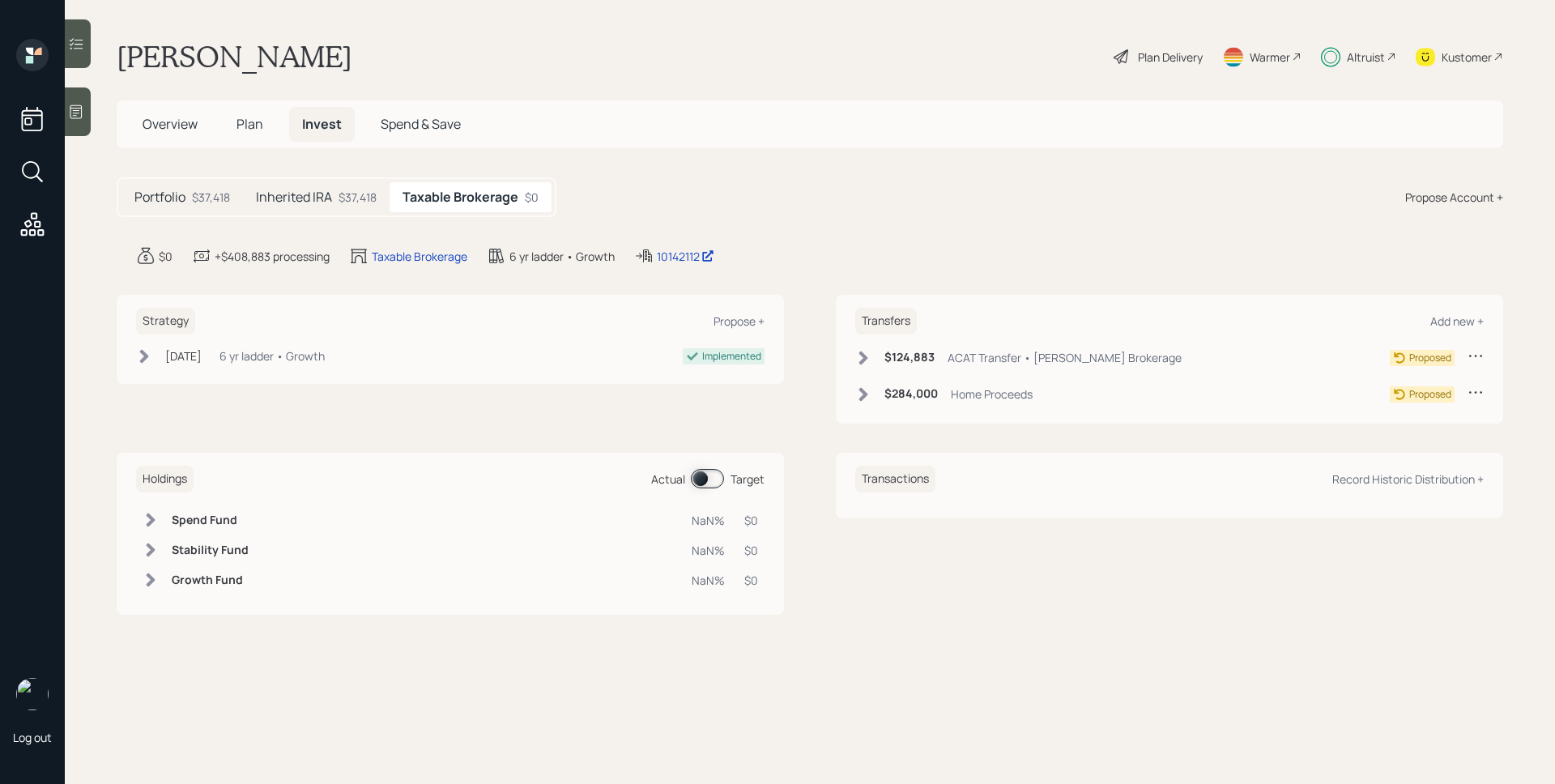
click at [247, 122] on span "Plan" at bounding box center [250, 123] width 27 height 18
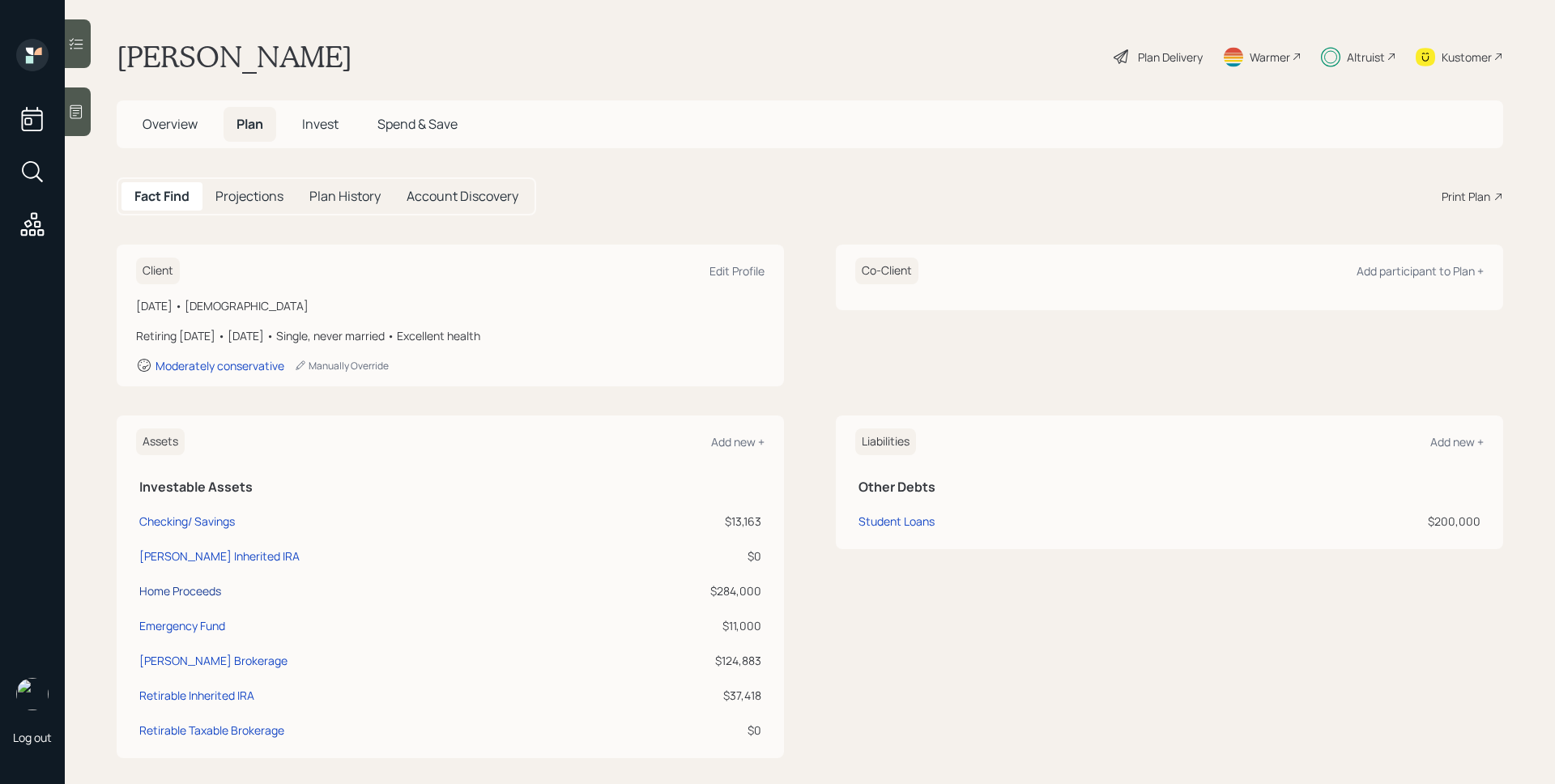
click at [207, 587] on div "Home Proceeds" at bounding box center [180, 590] width 82 height 17
select select "taxable"
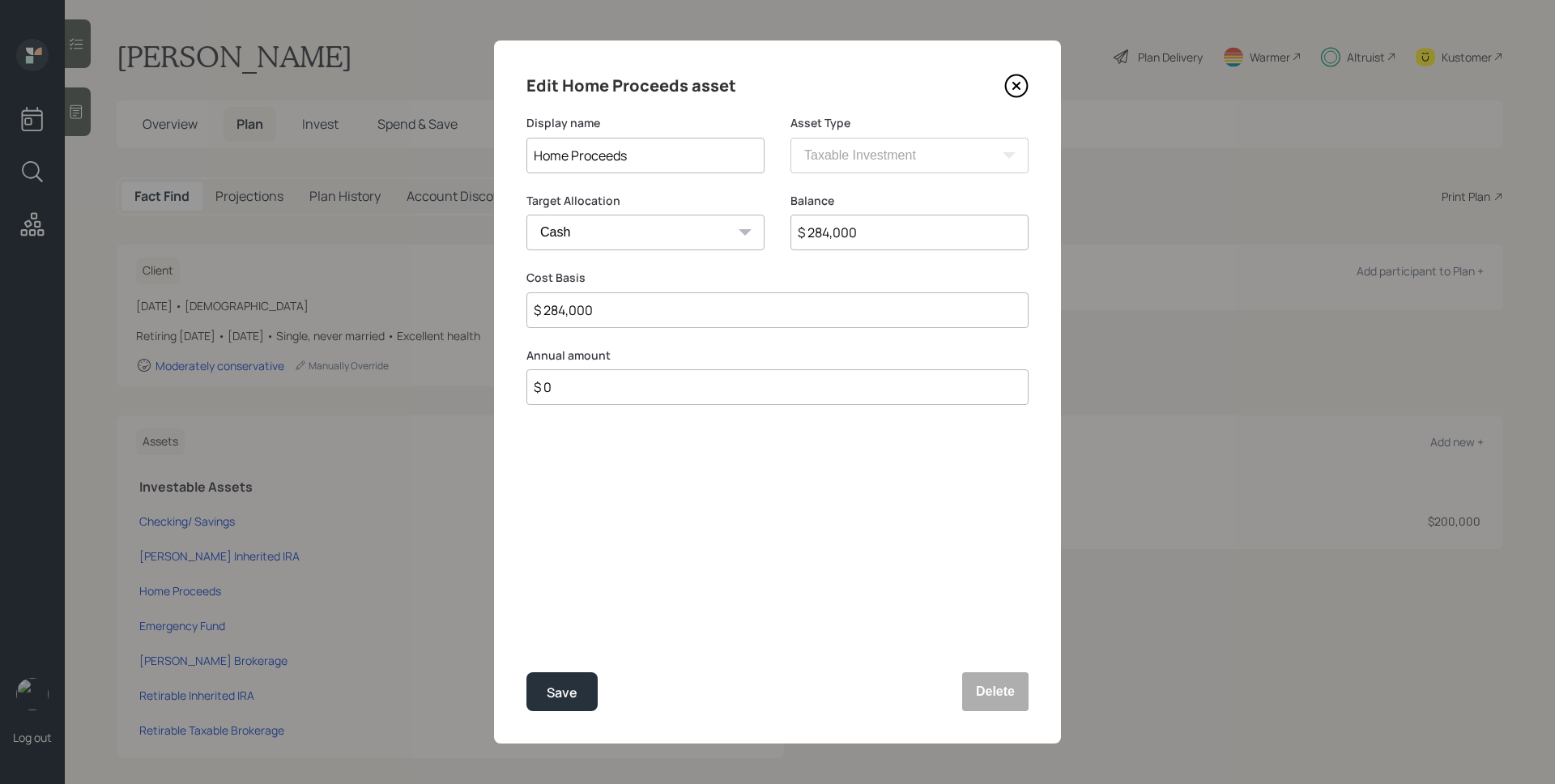
click at [846, 222] on input "$ 284,000" at bounding box center [909, 232] width 238 height 35
type input "$ 2"
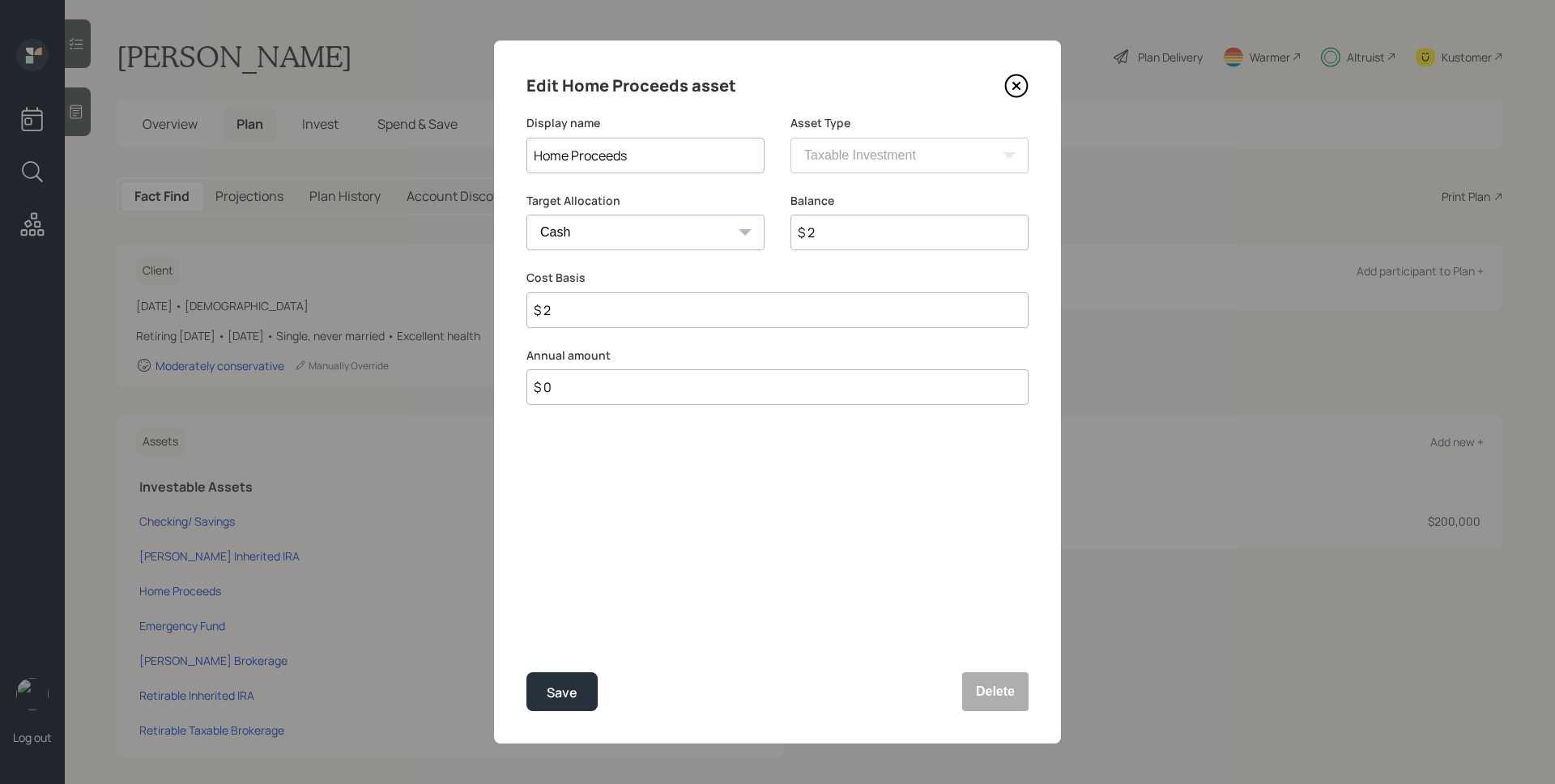
type input "$ 27"
type input "$ 277"
type input "$ 2,770"
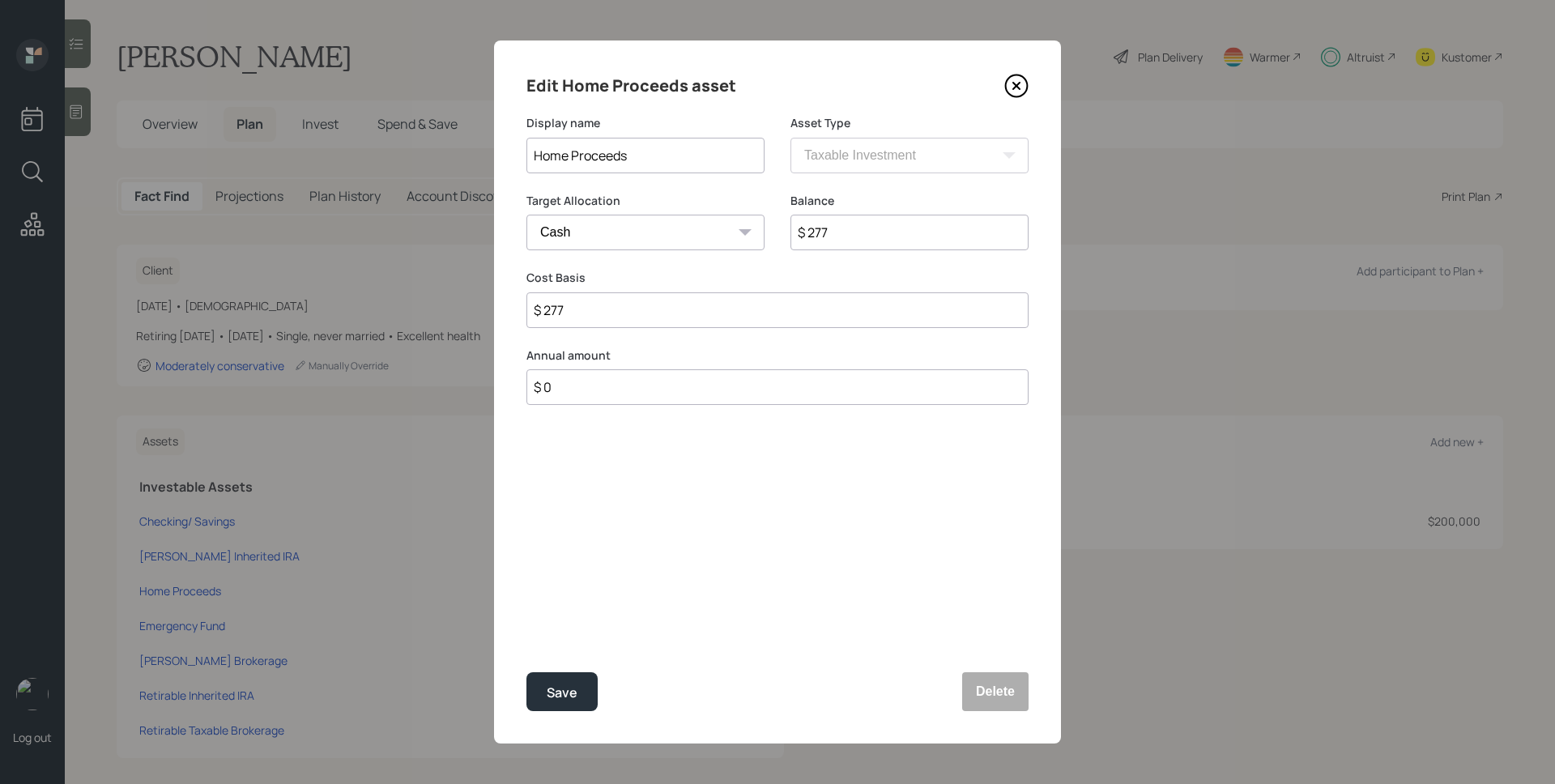
type input "$ 2,770"
type input "$ 27,700"
type input "$ 277,000"
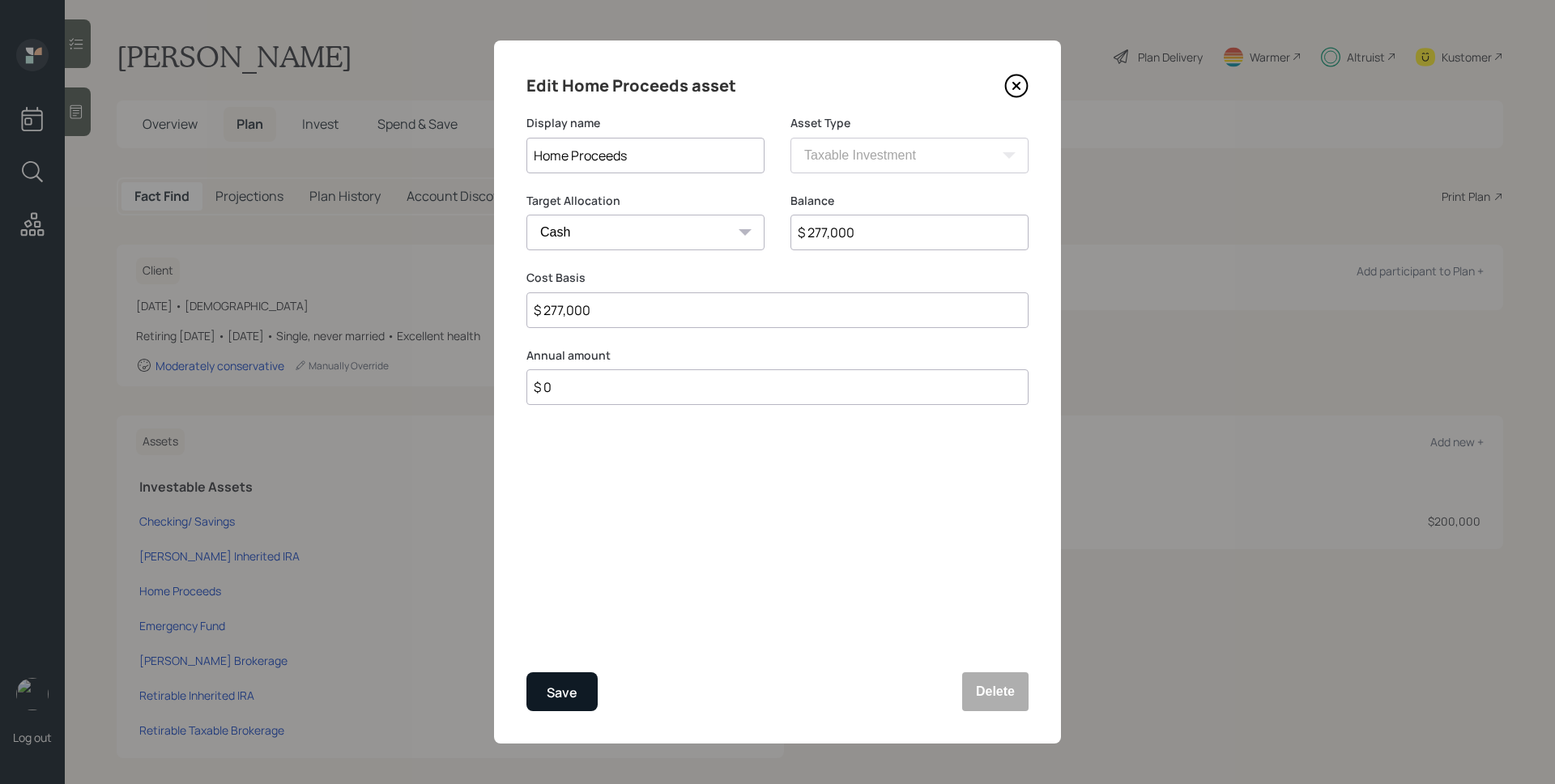
type input "$ 277,000"
click at [572, 698] on div "Save" at bounding box center [562, 693] width 31 height 22
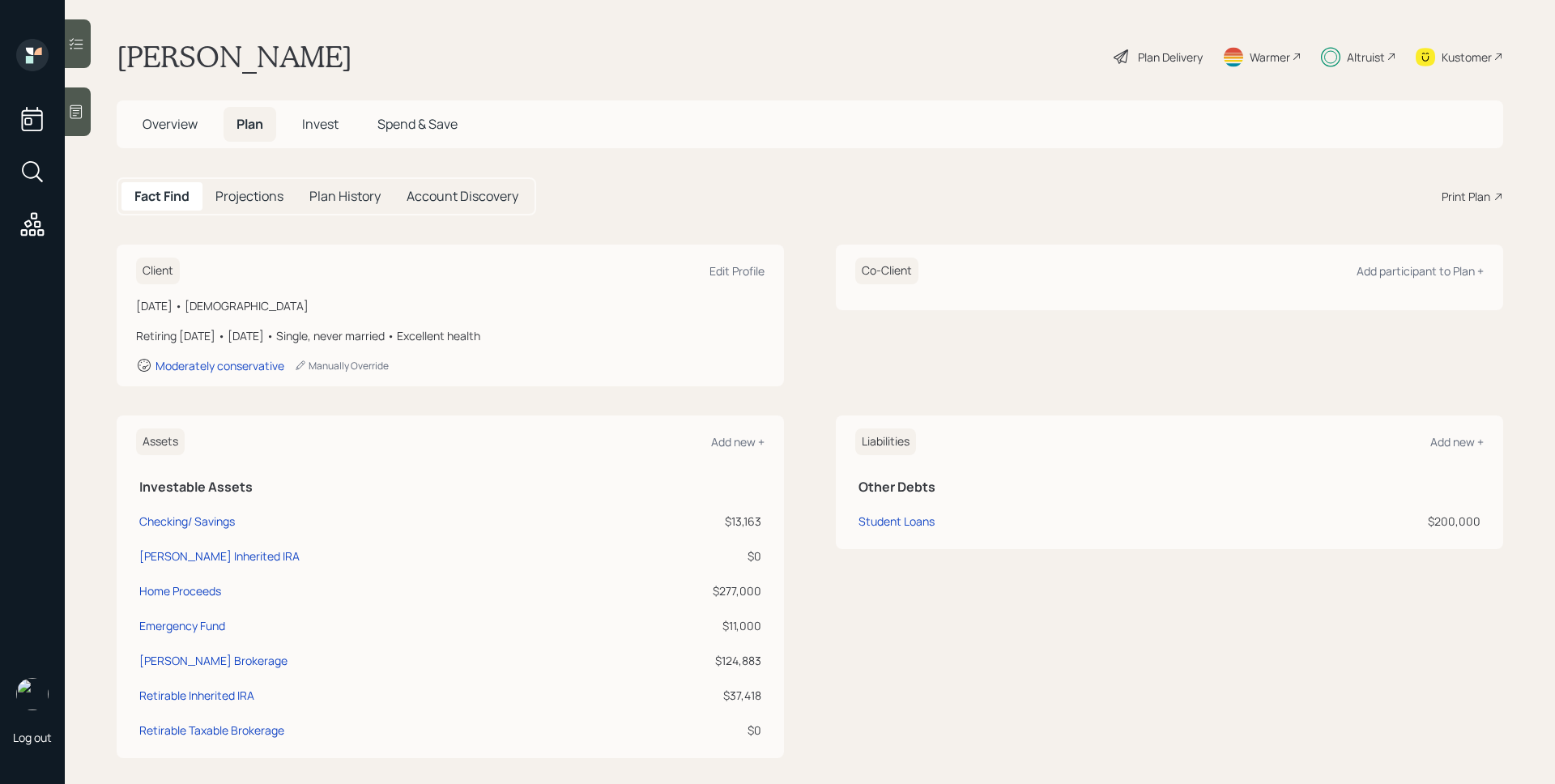
click at [312, 122] on span "Invest" at bounding box center [320, 123] width 36 height 18
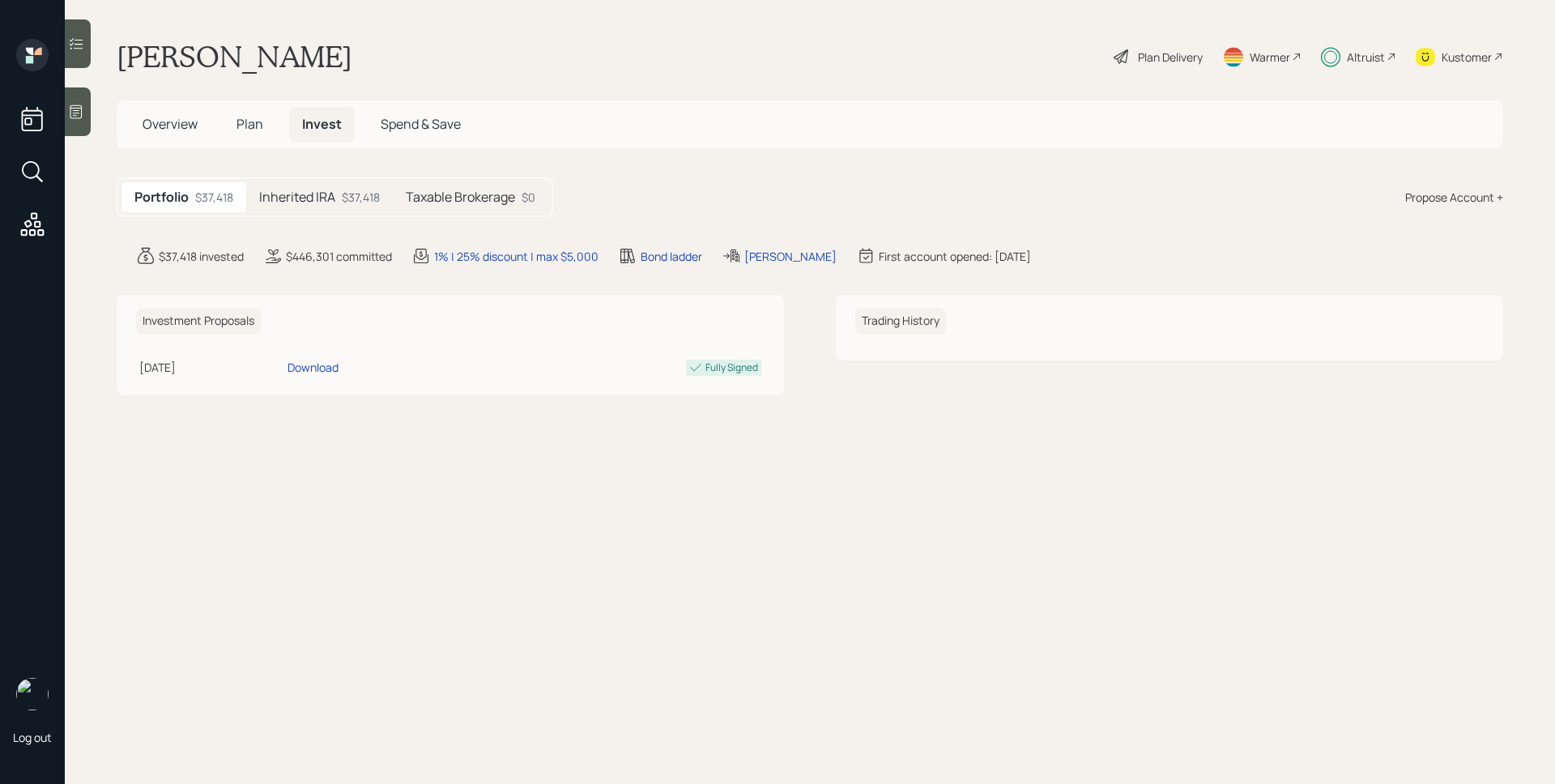
click at [454, 200] on h5 "Taxable Brokerage" at bounding box center [460, 197] width 109 height 15
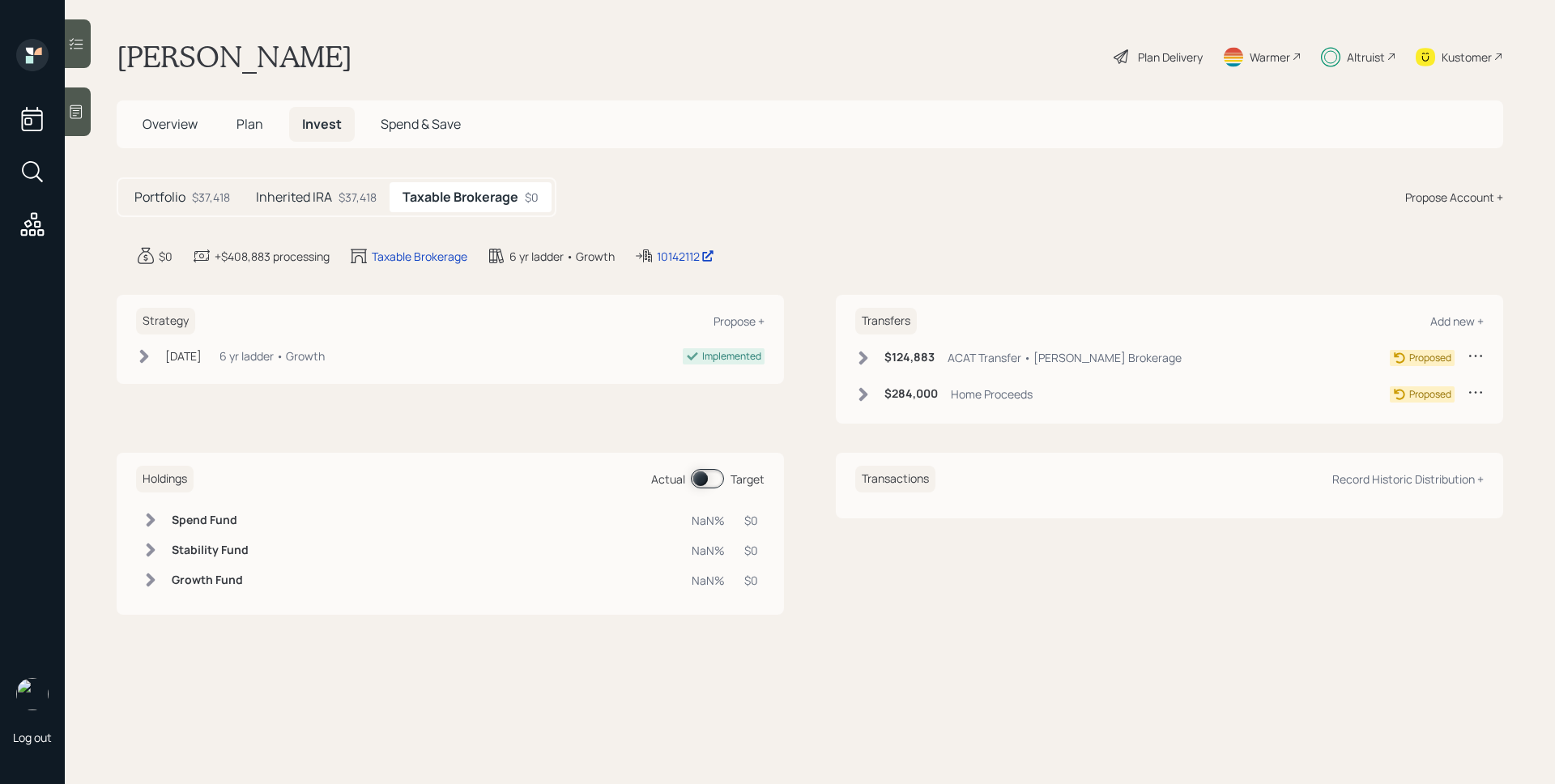
click at [886, 388] on h6 "$284,000" at bounding box center [911, 393] width 54 height 13
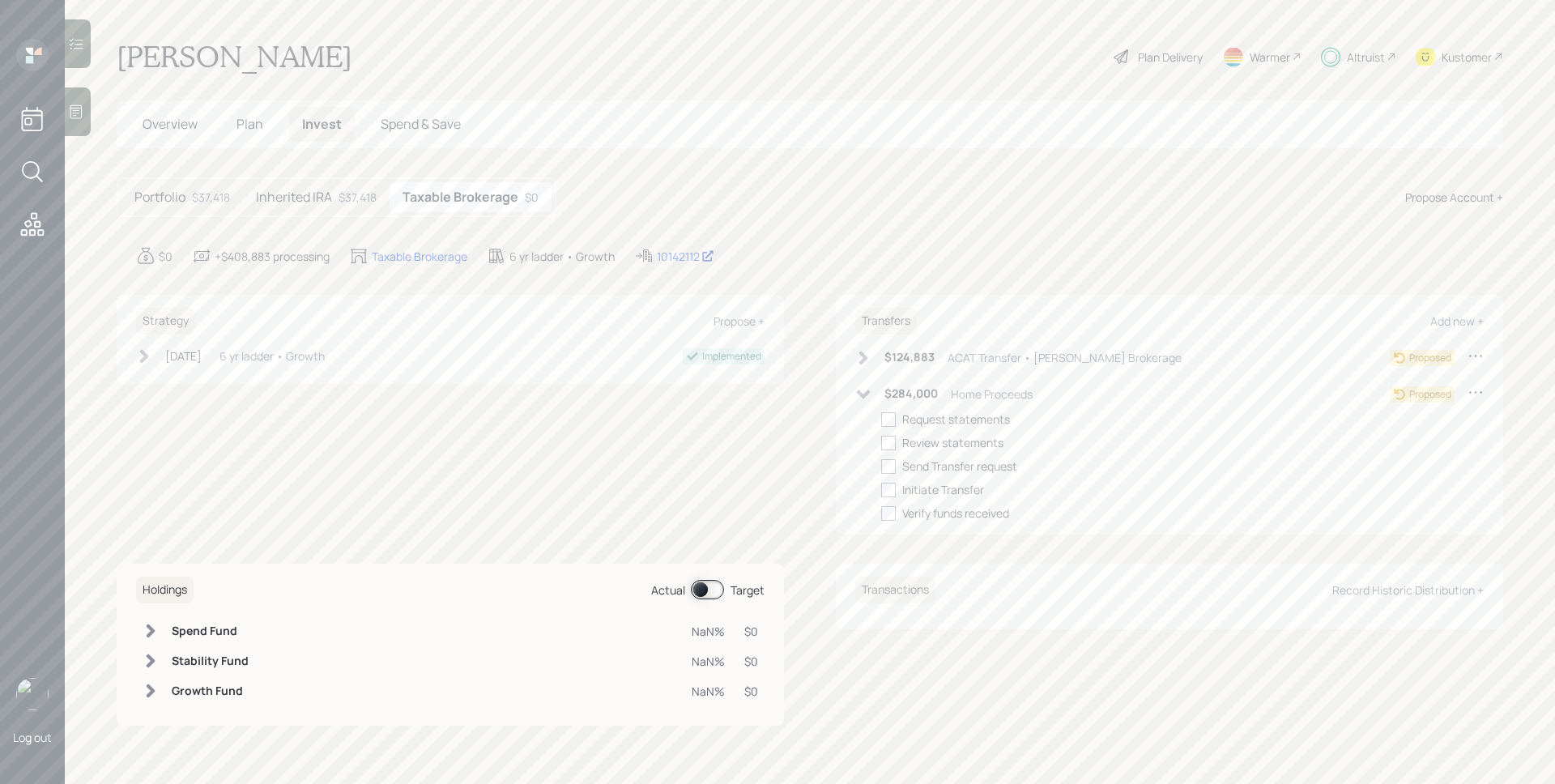
click at [1473, 393] on icon at bounding box center [1474, 392] width 16 height 16
click at [1422, 416] on div "Edit transfer" at bounding box center [1425, 423] width 117 height 15
select select "a130ede1-d60c-4628-ab5d-bbd503200656"
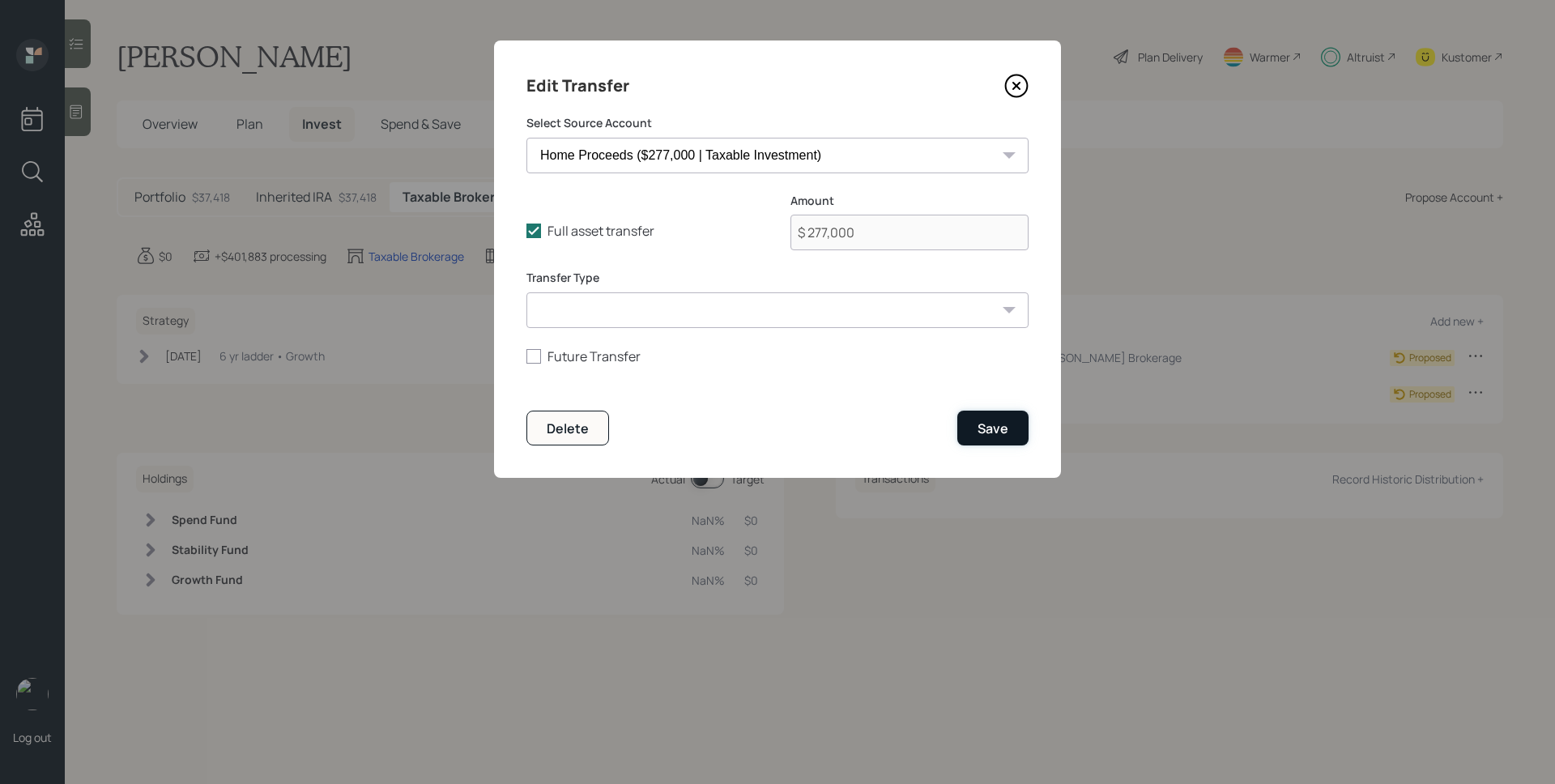
click at [997, 428] on div "Save" at bounding box center [992, 428] width 31 height 18
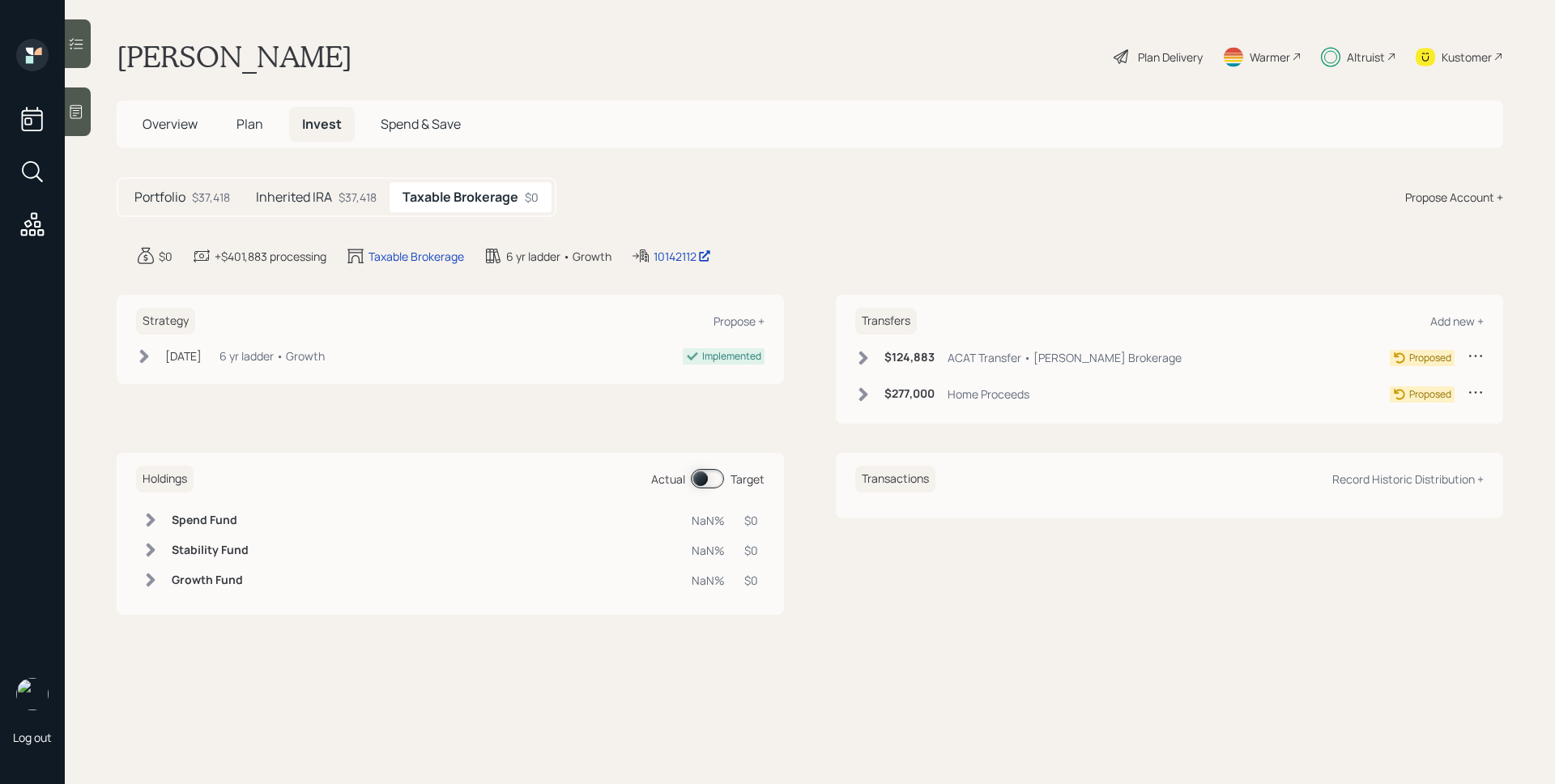
click at [943, 402] on div "$277,000 Home Proceeds" at bounding box center [942, 394] width 174 height 20
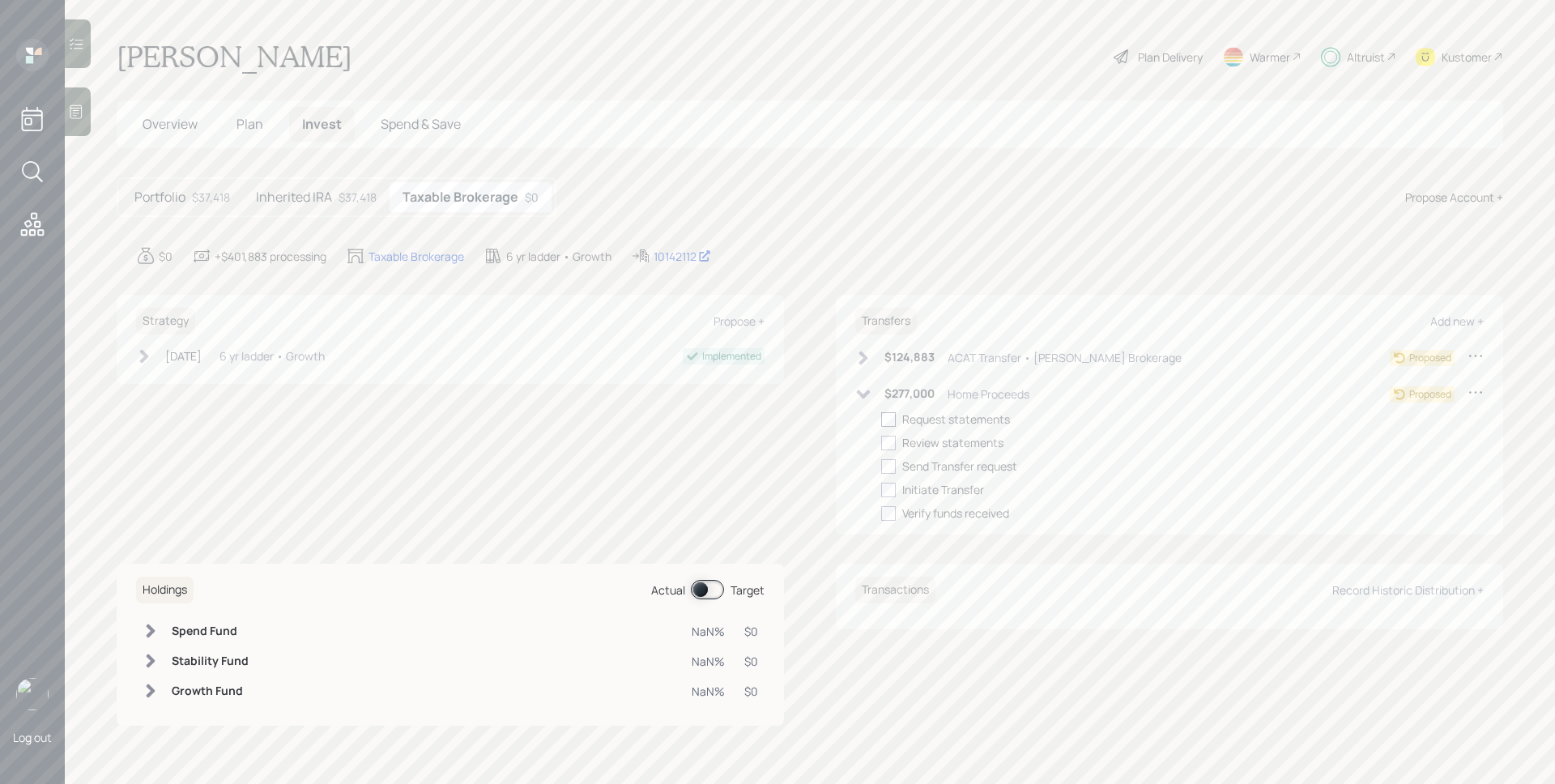
click at [895, 424] on div at bounding box center [887, 418] width 14 height 14
click at [881, 419] on input "checkbox" at bounding box center [880, 418] width 1 height 1
checkbox input "true"
click at [892, 437] on div at bounding box center [887, 442] width 14 height 14
click at [881, 442] on input "checkbox" at bounding box center [880, 442] width 1 height 1
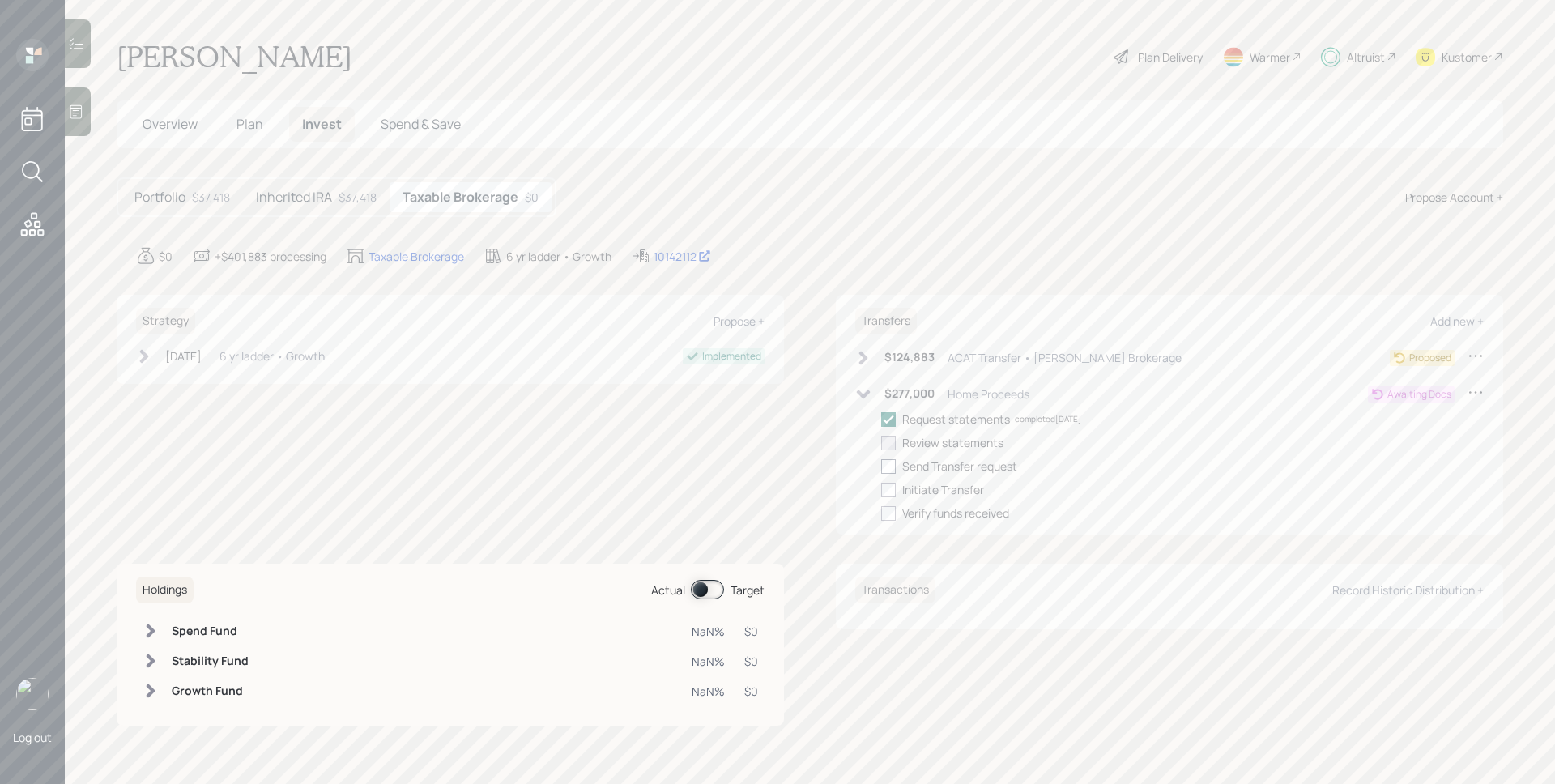
checkbox input "true"
click at [889, 468] on div at bounding box center [887, 465] width 14 height 14
click at [881, 466] on input "checkbox" at bounding box center [880, 465] width 1 height 1
checkbox input "true"
click at [890, 490] on div at bounding box center [887, 489] width 14 height 14
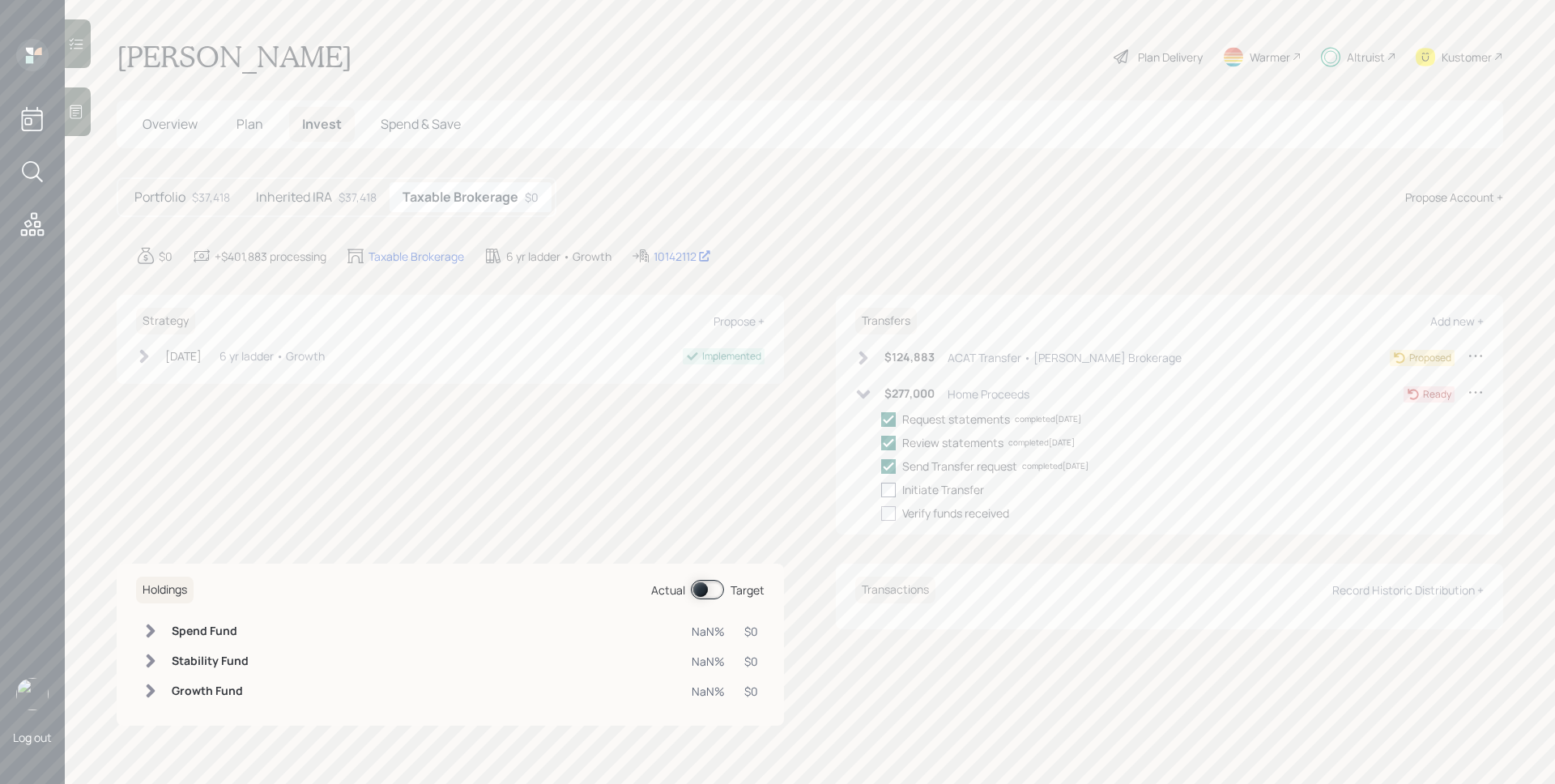
click at [881, 490] on input "checkbox" at bounding box center [880, 489] width 1 height 1
checkbox input "true"
click at [926, 350] on h6 "$124,883" at bounding box center [909, 357] width 50 height 13
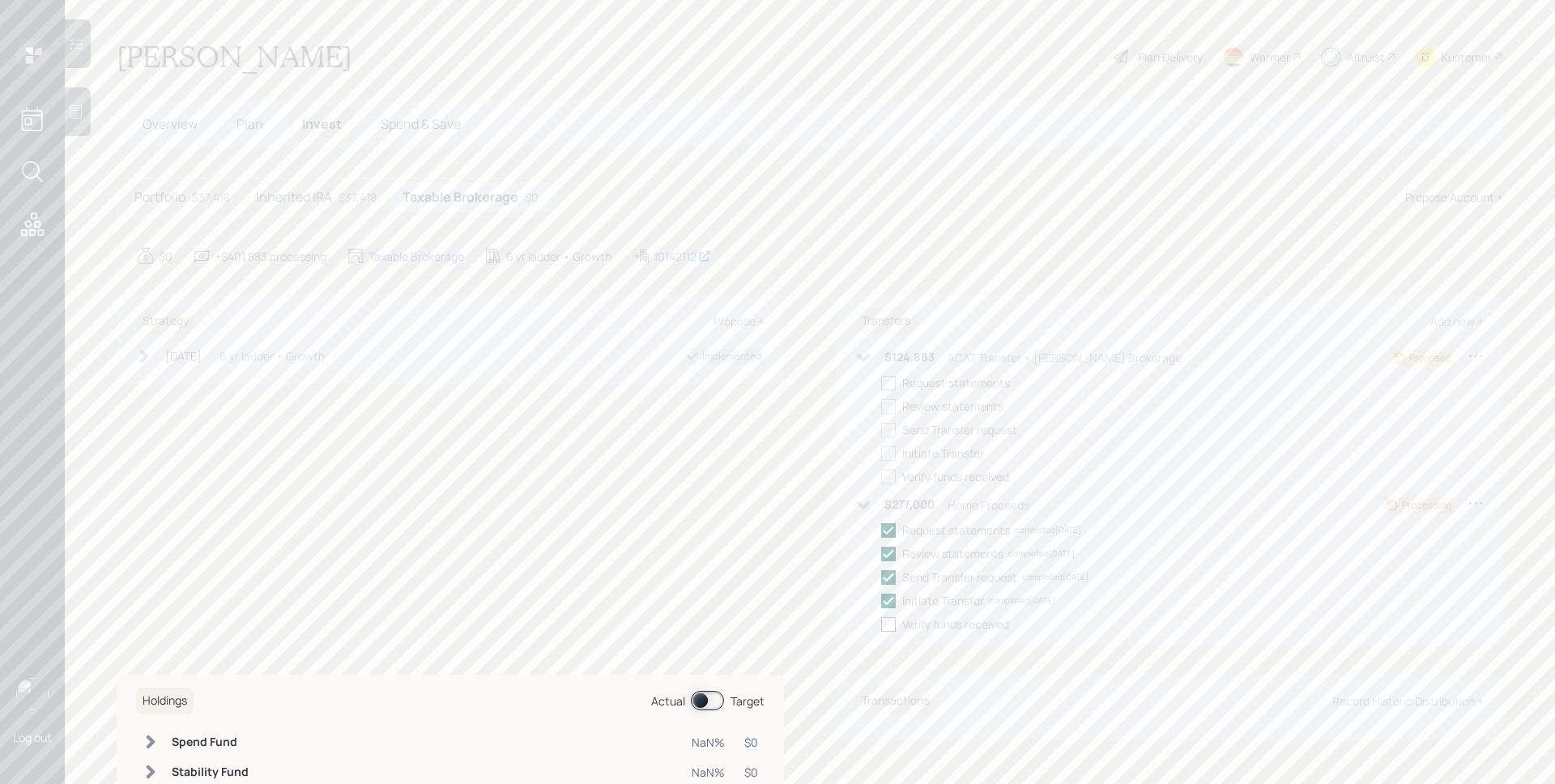
click at [881, 381] on div at bounding box center [887, 382] width 14 height 14
click at [880, 382] on input "checkbox" at bounding box center [880, 382] width 1 height 1
checkbox input "true"
click at [882, 403] on div at bounding box center [887, 406] width 14 height 14
click at [881, 406] on input "checkbox" at bounding box center [880, 406] width 1 height 1
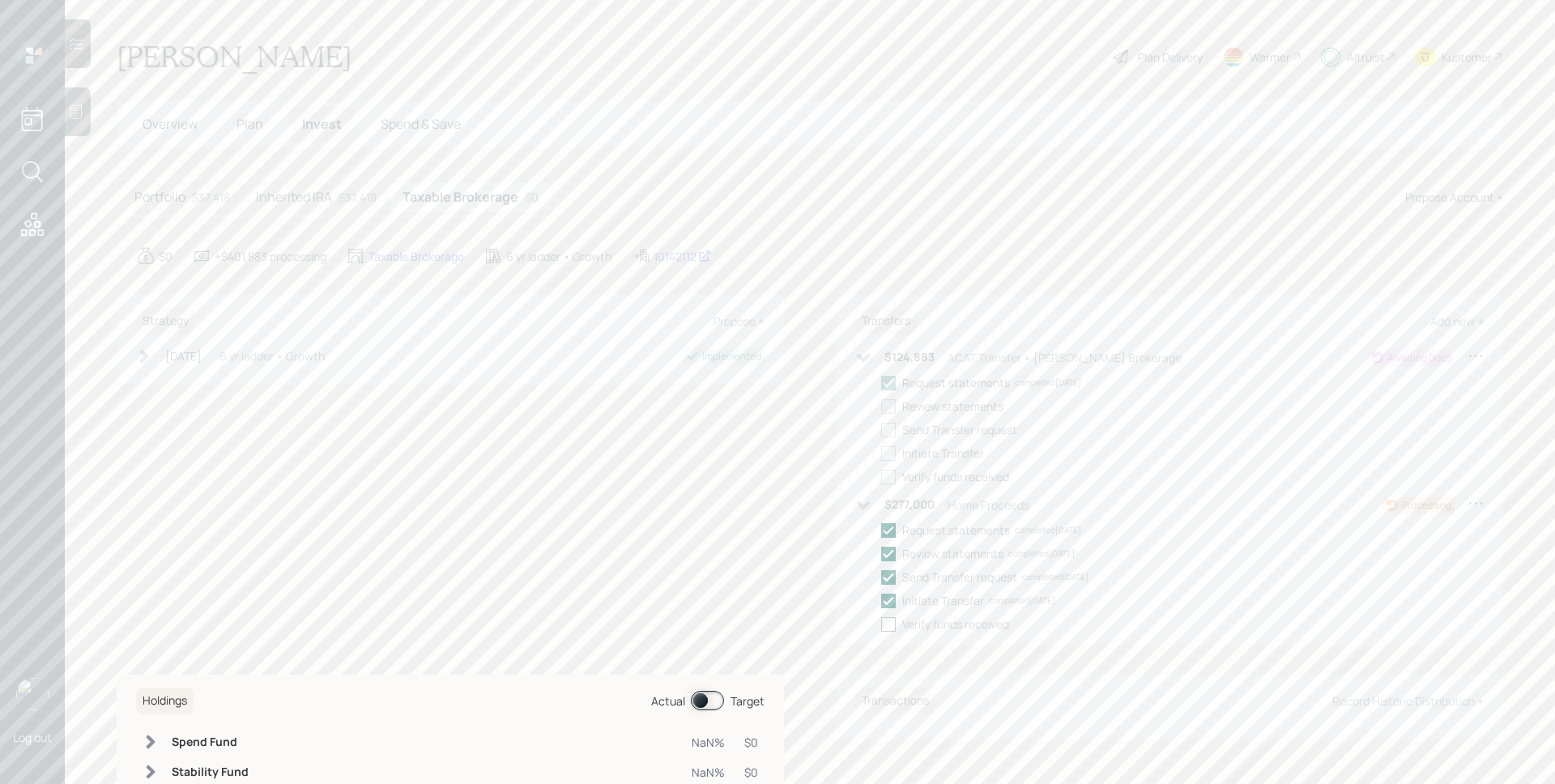
checkbox input "true"
click at [293, 190] on h5 "Inherited IRA" at bounding box center [294, 197] width 76 height 15
